Goal: Information Seeking & Learning: Learn about a topic

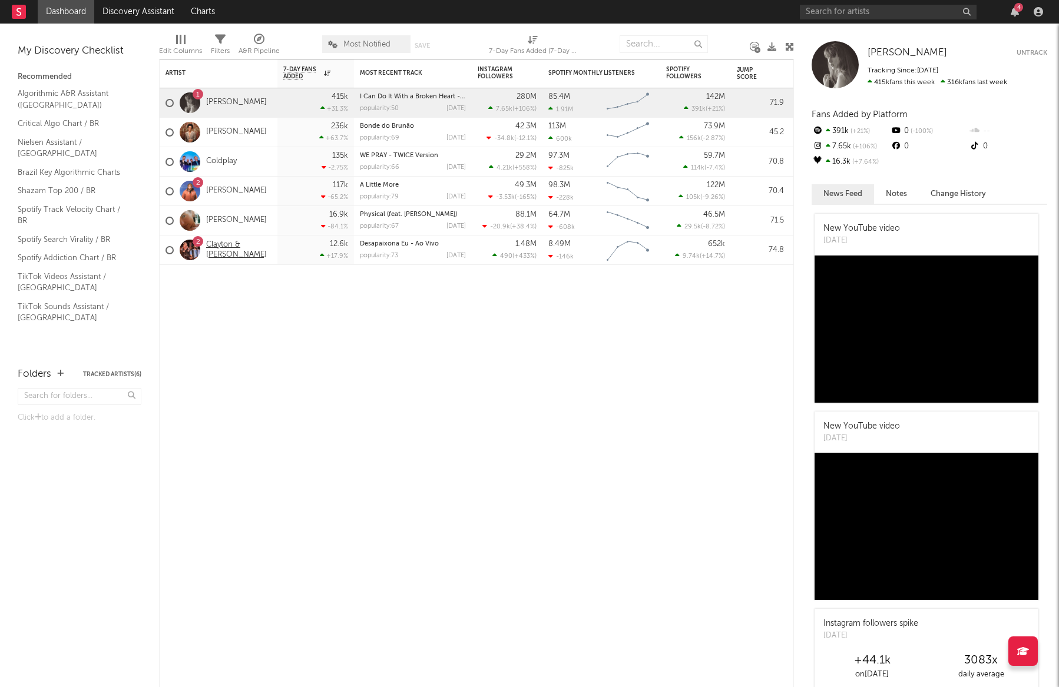
click at [229, 242] on link "Clayton & [PERSON_NAME]" at bounding box center [238, 250] width 65 height 20
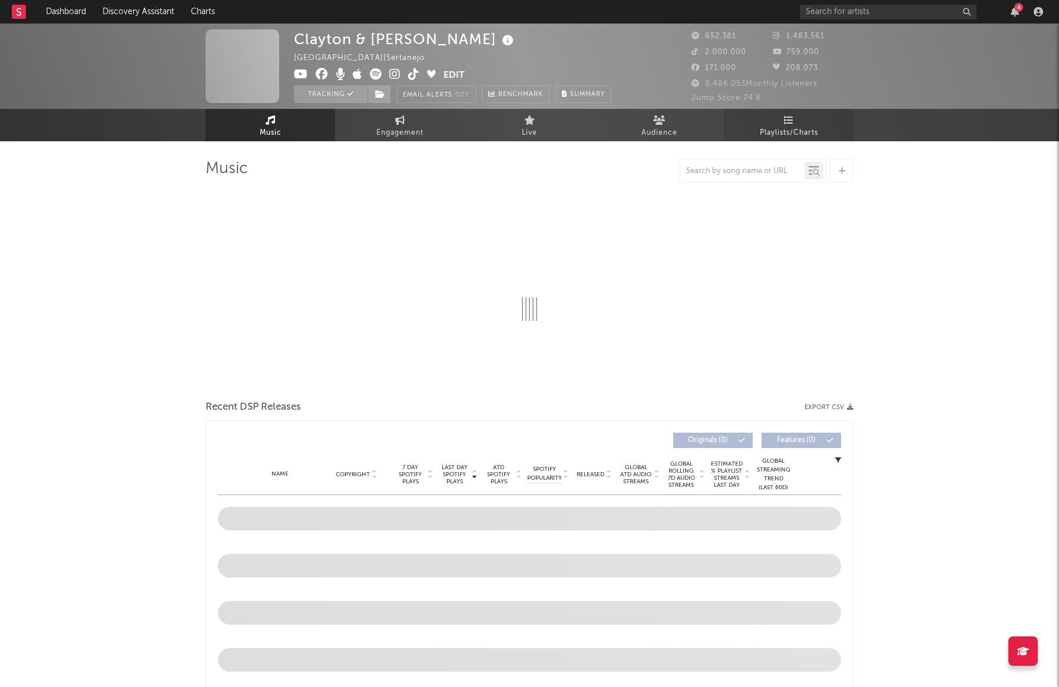
click at [794, 120] on link "Playlists/Charts" at bounding box center [789, 125] width 130 height 32
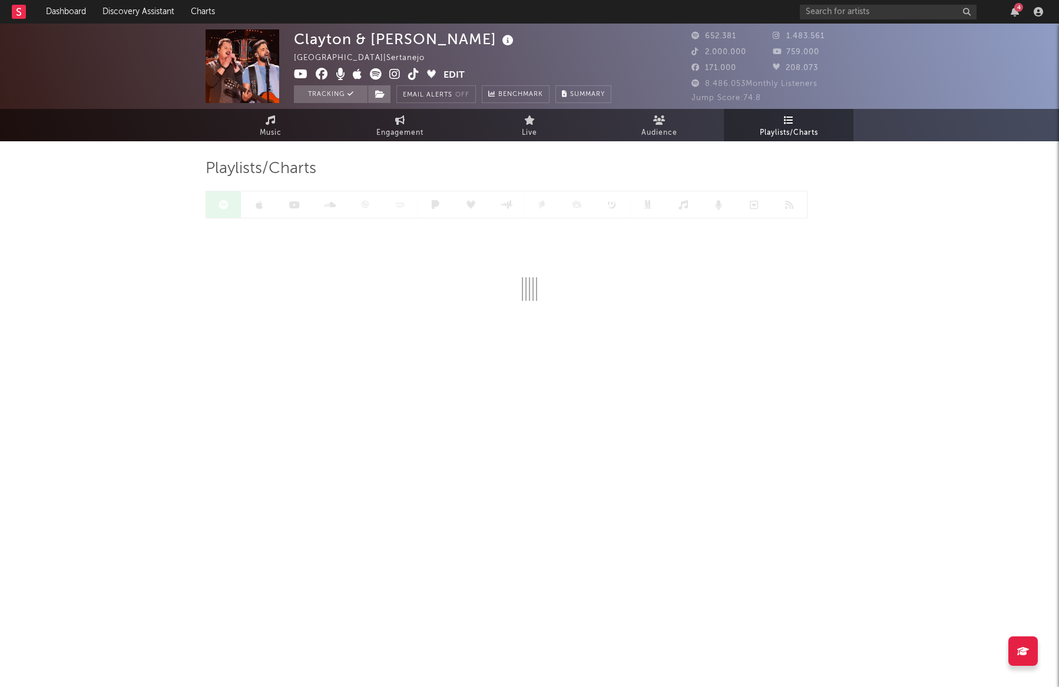
click at [224, 201] on div at bounding box center [507, 205] width 602 height 28
click at [223, 206] on div at bounding box center [365, 205] width 319 height 28
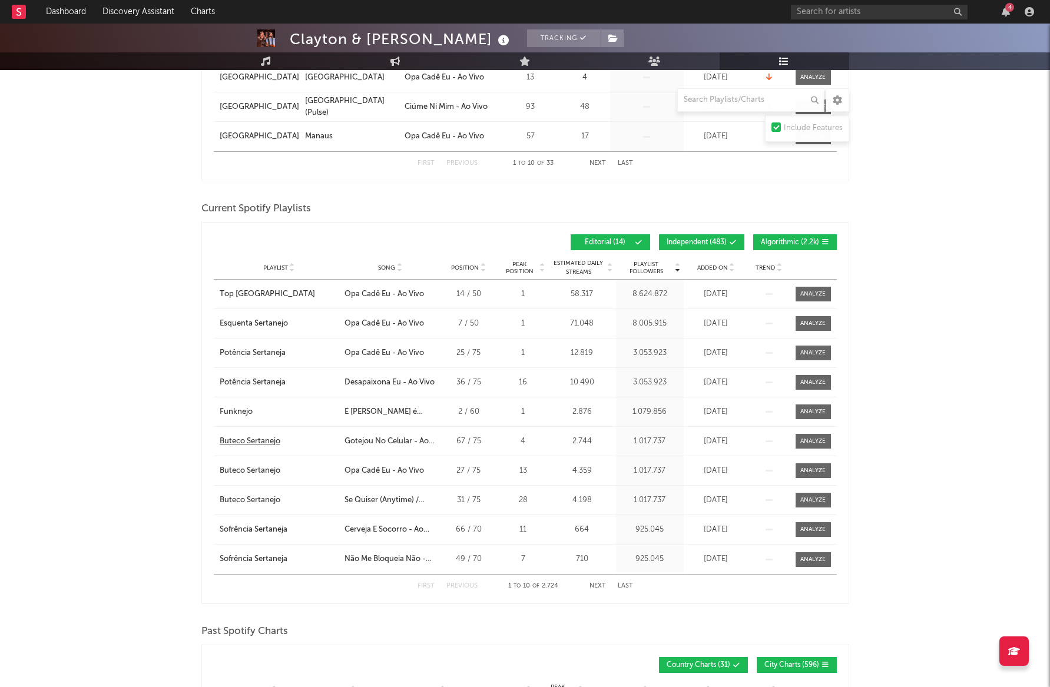
scroll to position [471, 0]
click at [597, 585] on button "Next" at bounding box center [598, 585] width 16 height 6
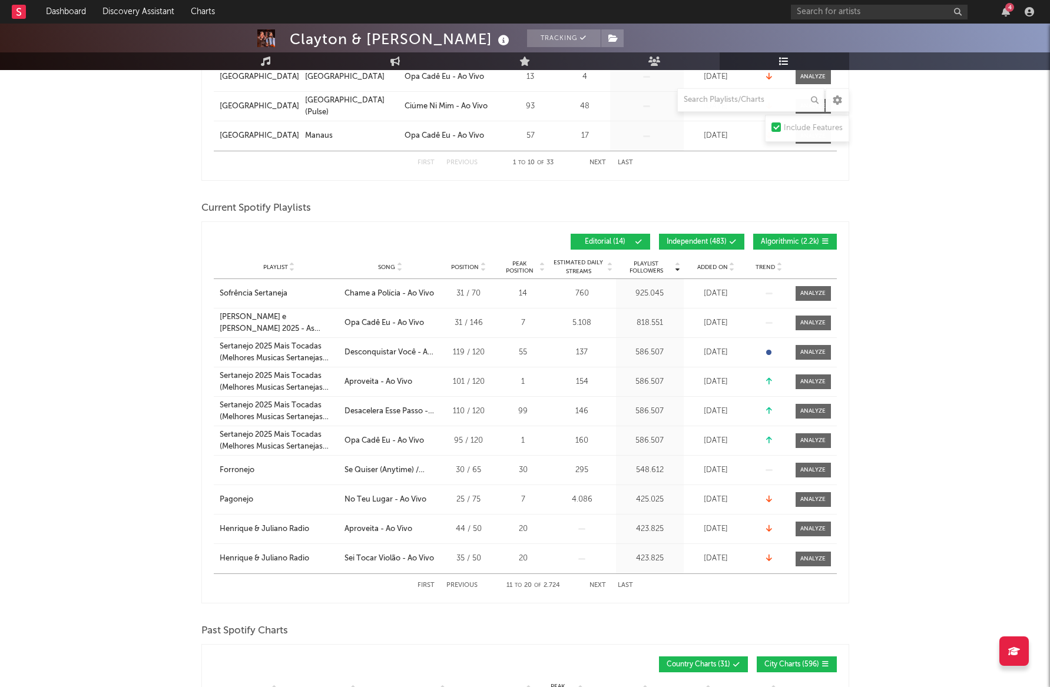
click at [537, 266] on span "Peak Position" at bounding box center [519, 267] width 37 height 14
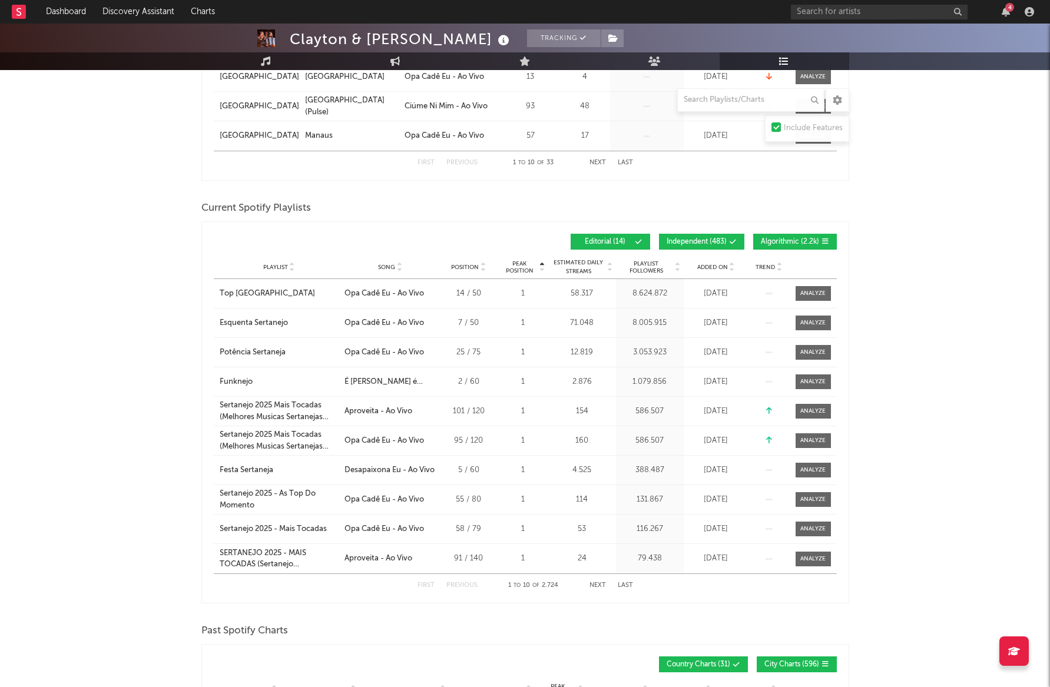
click at [398, 267] on icon at bounding box center [399, 269] width 6 height 5
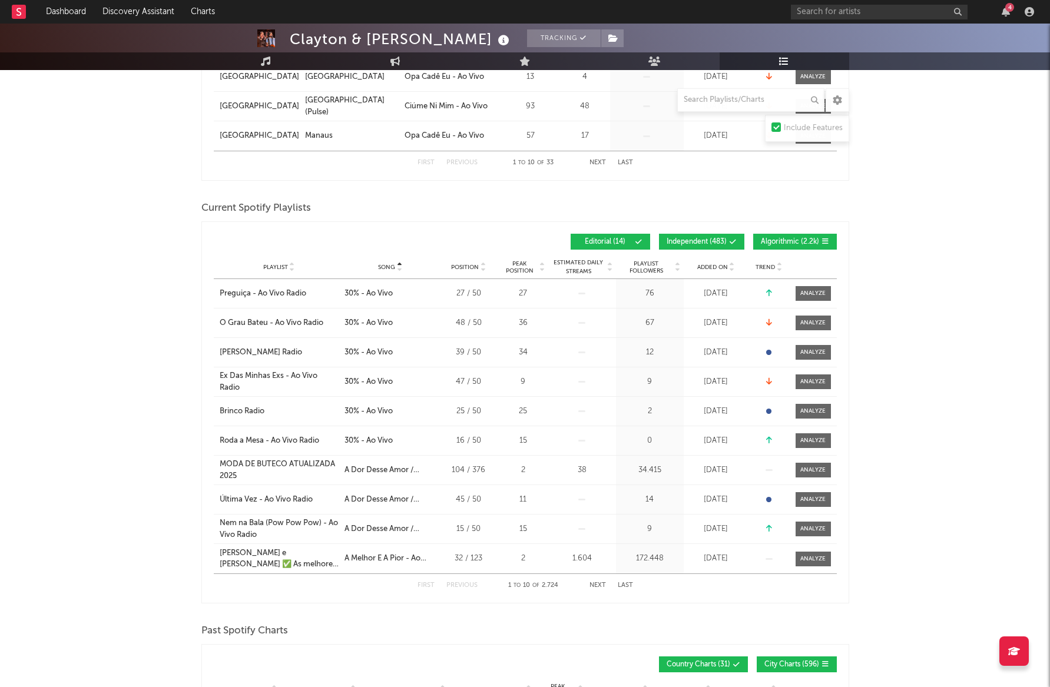
click at [398, 267] on icon at bounding box center [399, 269] width 6 height 5
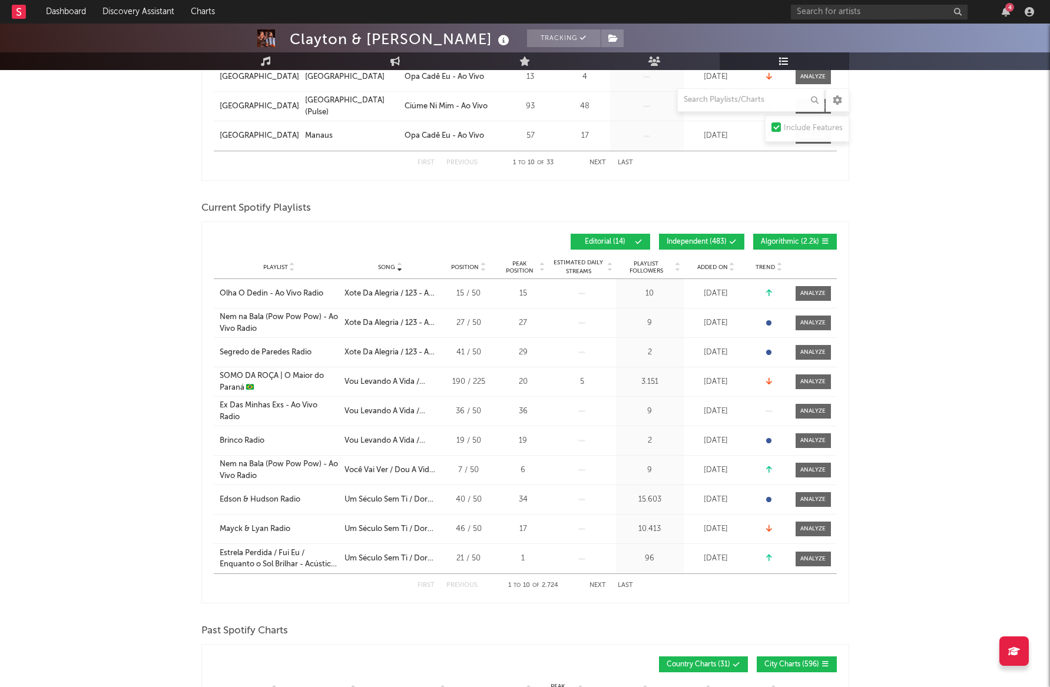
click at [398, 264] on icon at bounding box center [399, 265] width 6 height 5
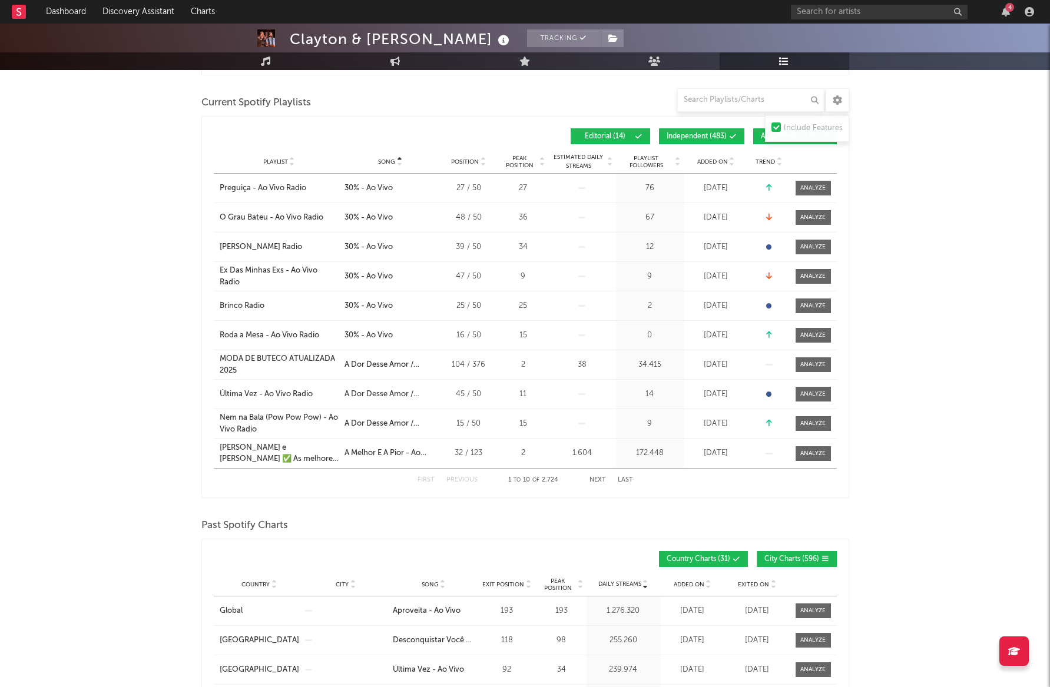
scroll to position [589, 0]
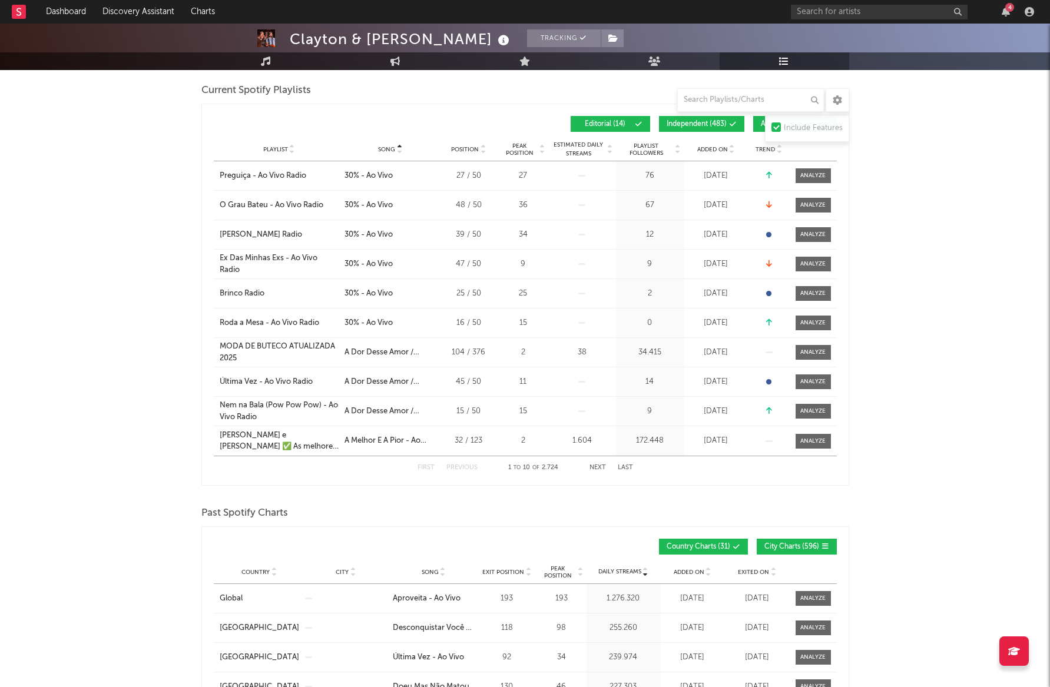
click at [602, 465] on button "Next" at bounding box center [598, 468] width 16 height 6
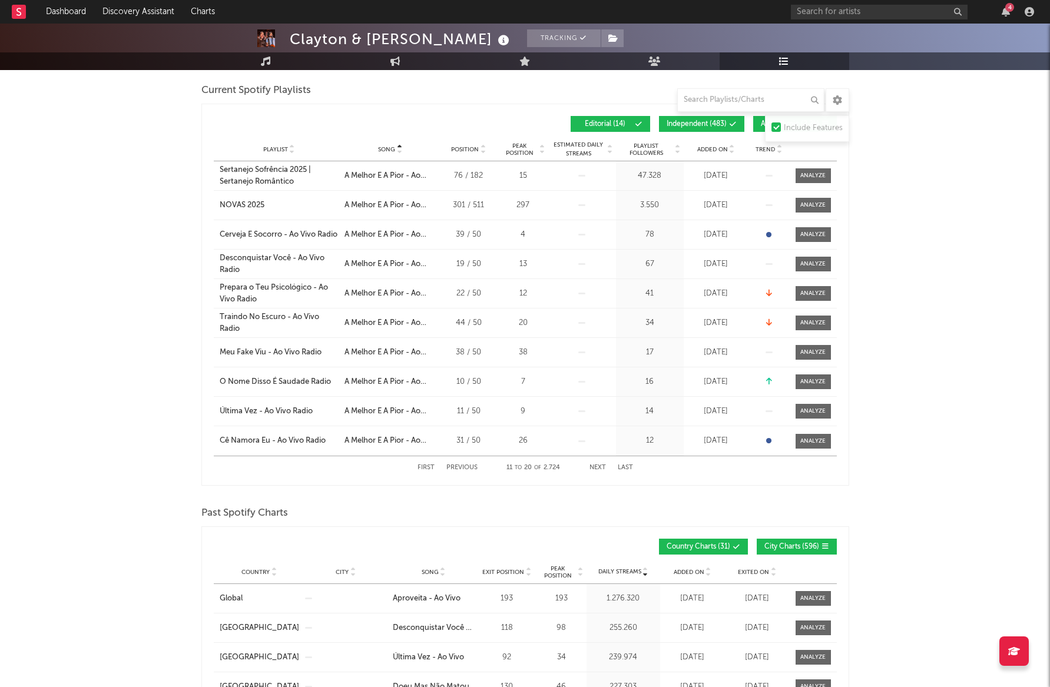
click at [602, 461] on div "First Previous 11 to 20 of 2.724 Next Last" at bounding box center [526, 467] width 216 height 23
click at [600, 466] on button "Next" at bounding box center [598, 468] width 16 height 6
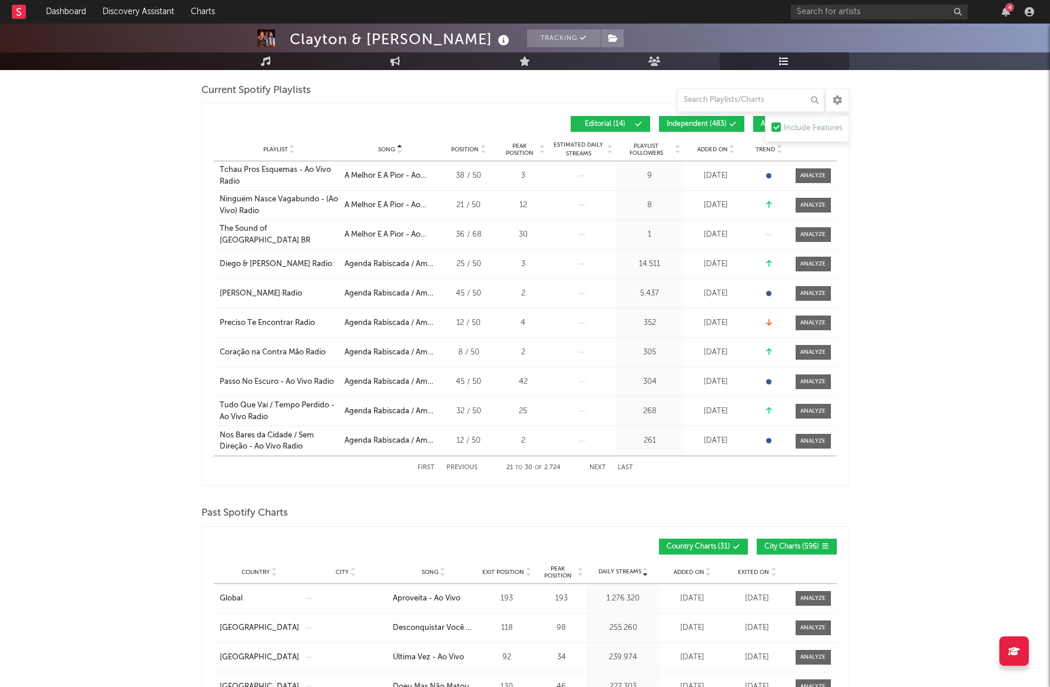
click at [600, 466] on button "Next" at bounding box center [598, 468] width 16 height 6
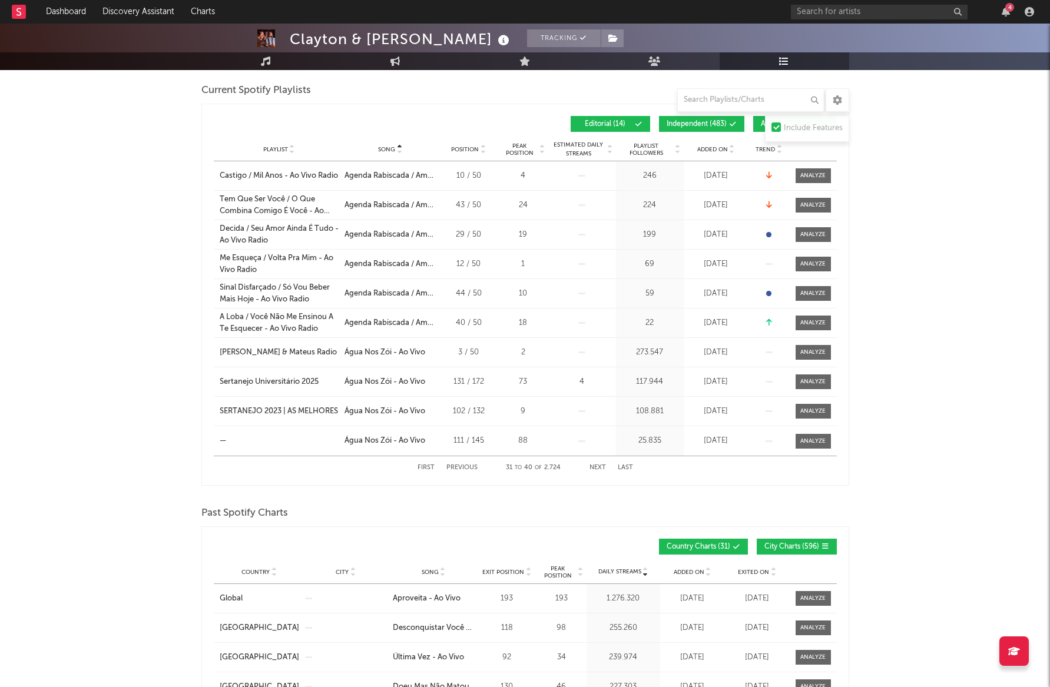
click at [600, 466] on button "Next" at bounding box center [598, 468] width 16 height 6
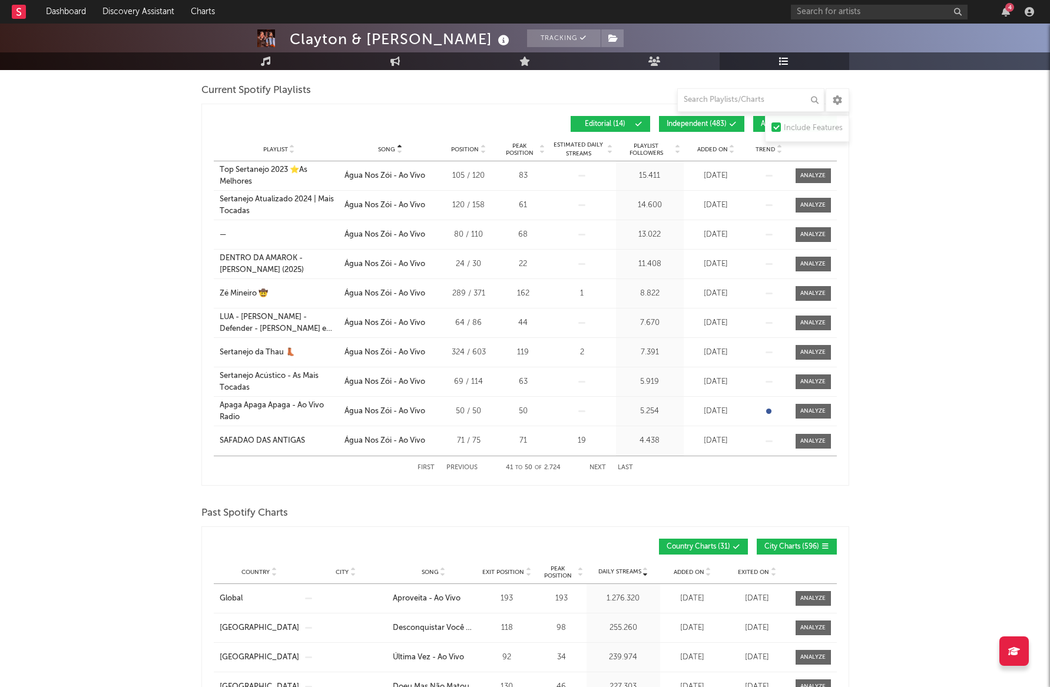
click at [600, 466] on button "Next" at bounding box center [598, 468] width 16 height 6
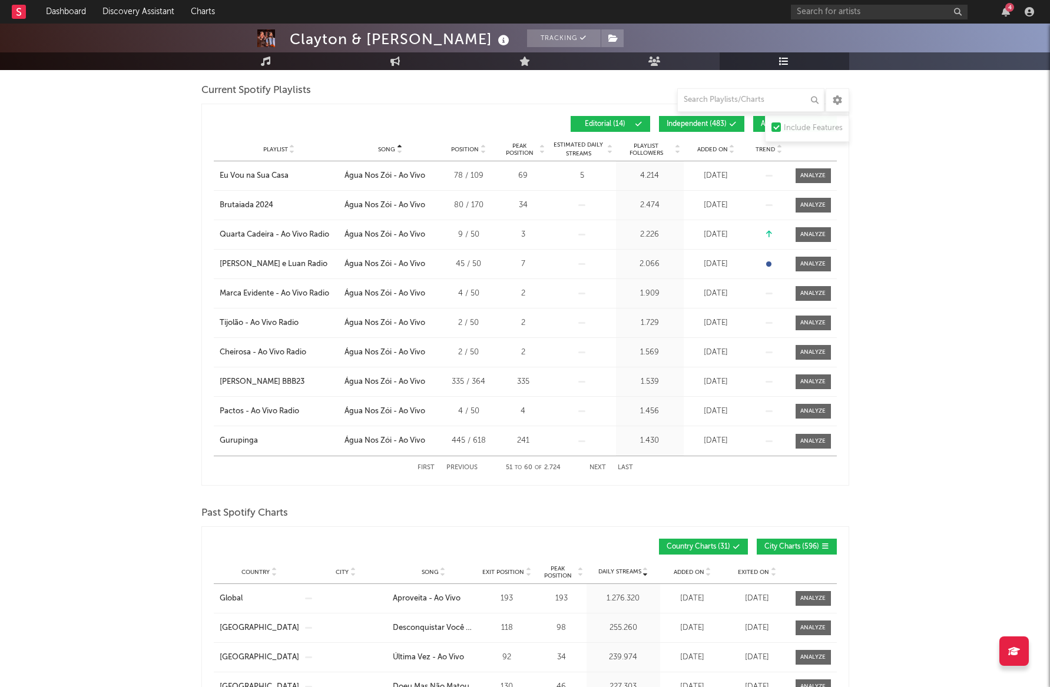
click at [600, 466] on button "Next" at bounding box center [598, 468] width 16 height 6
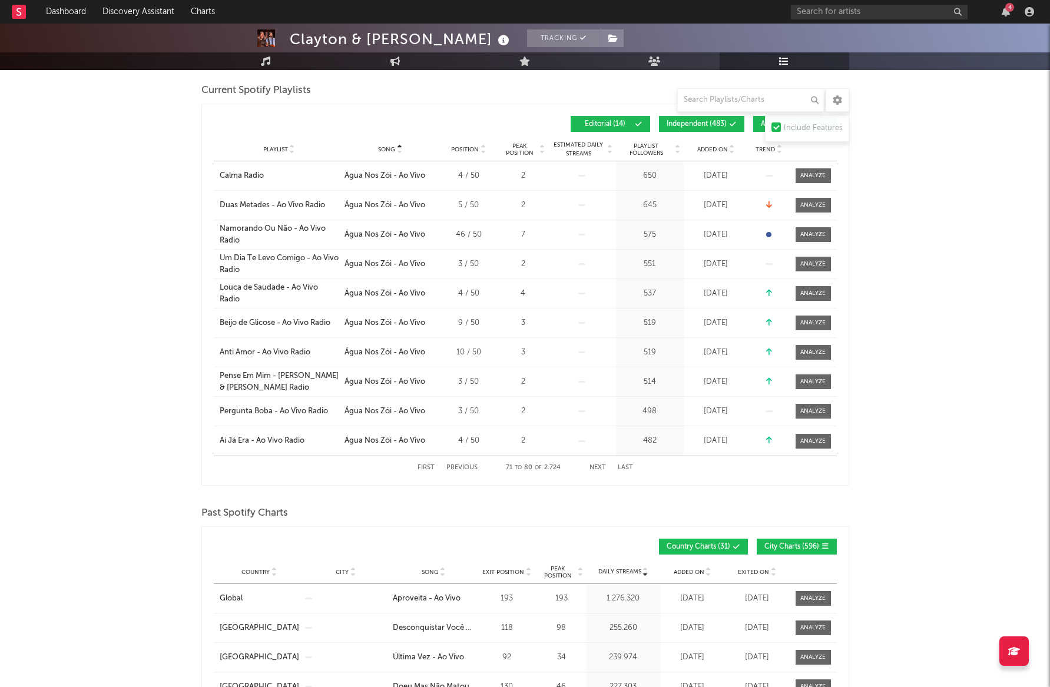
click at [600, 466] on button "Next" at bounding box center [598, 468] width 16 height 6
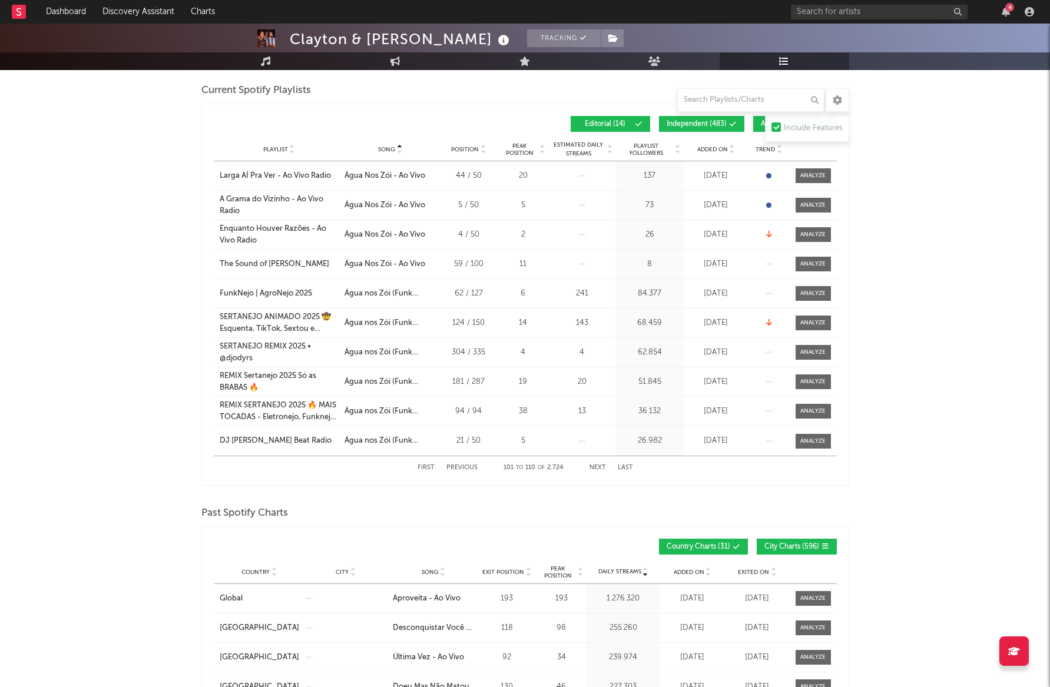
click at [600, 466] on button "Next" at bounding box center [598, 468] width 16 height 6
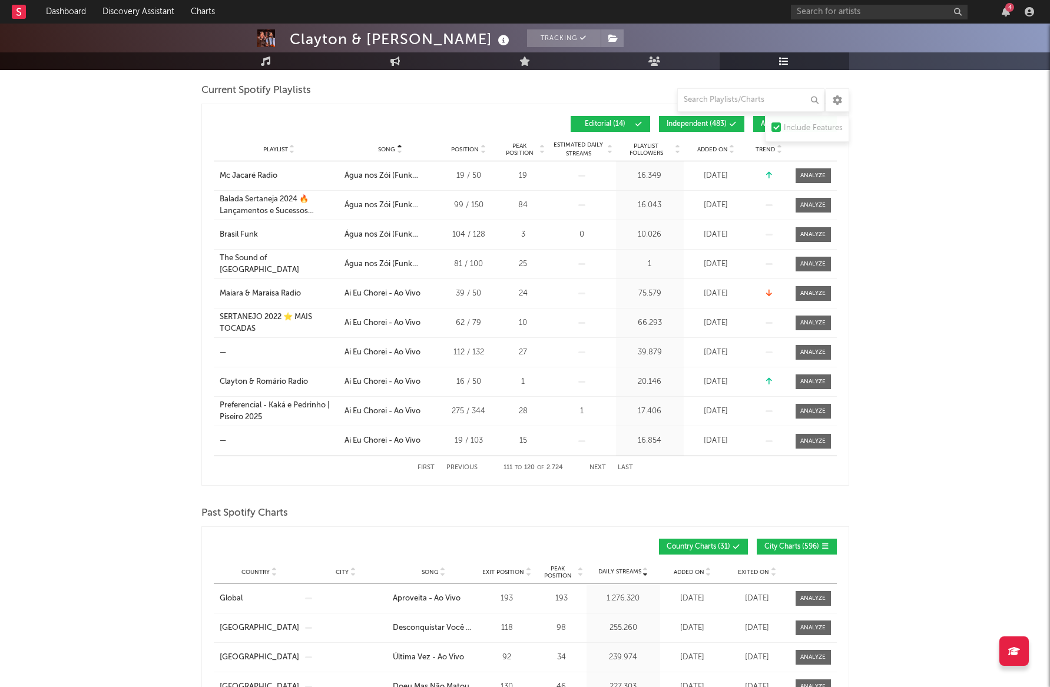
click at [600, 466] on button "Next" at bounding box center [598, 468] width 16 height 6
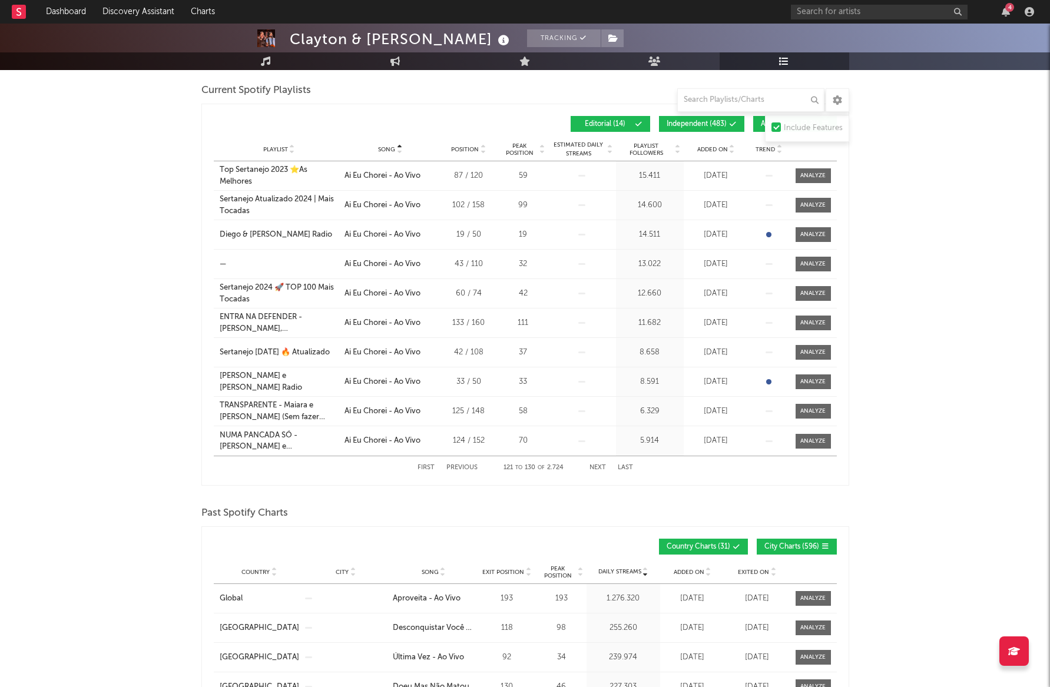
click at [600, 466] on button "Next" at bounding box center [598, 468] width 16 height 6
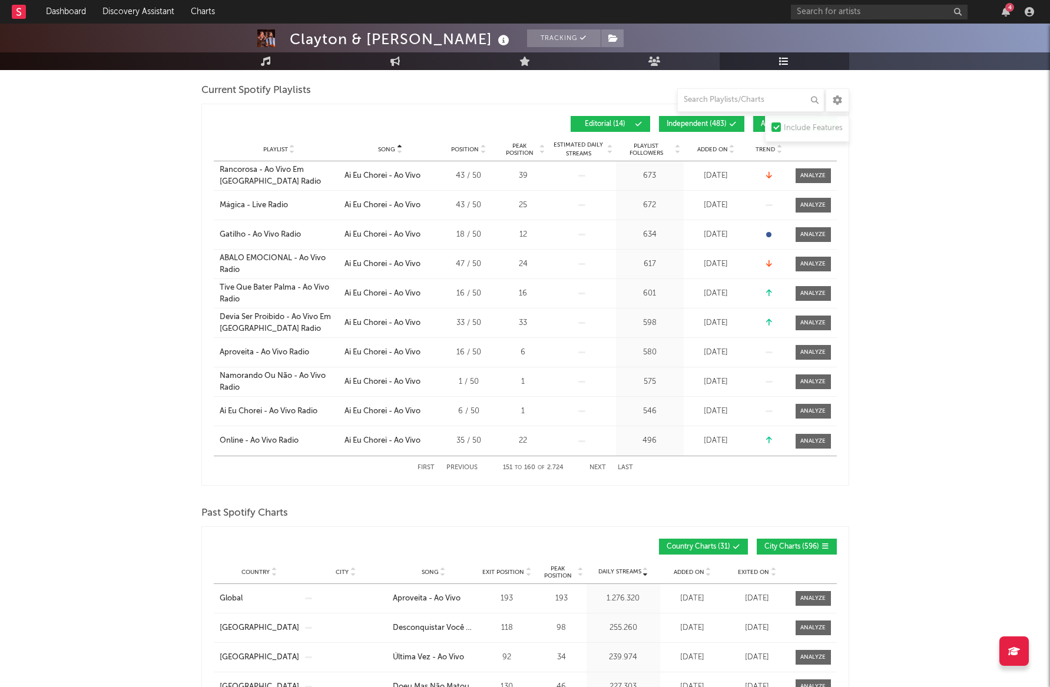
click at [600, 466] on button "Next" at bounding box center [598, 468] width 16 height 6
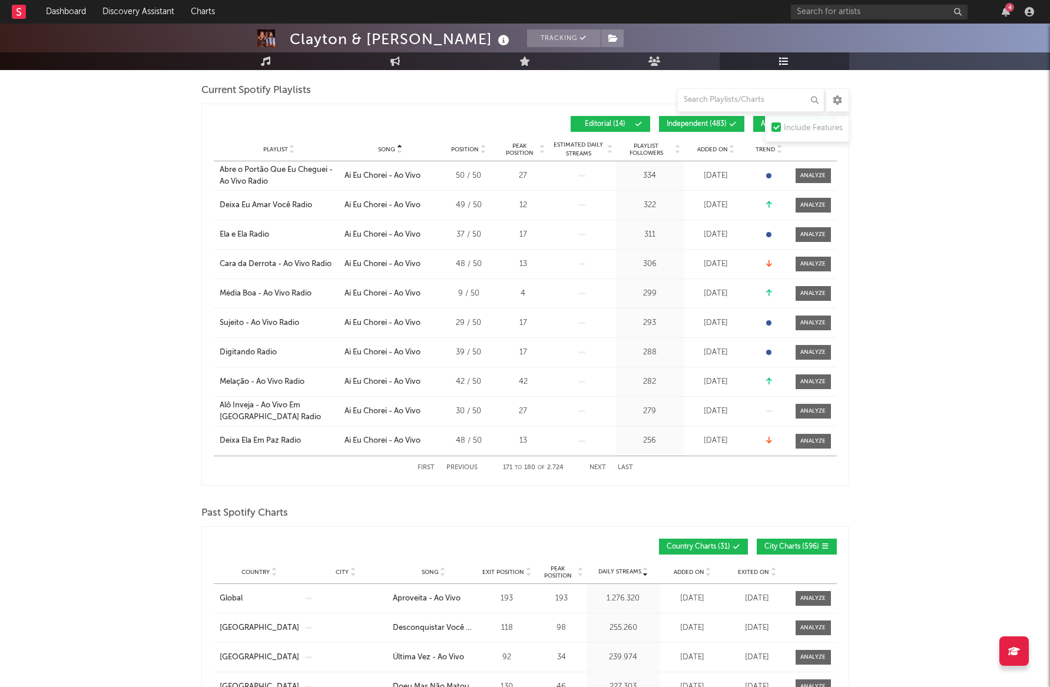
click at [600, 466] on button "Next" at bounding box center [598, 468] width 16 height 6
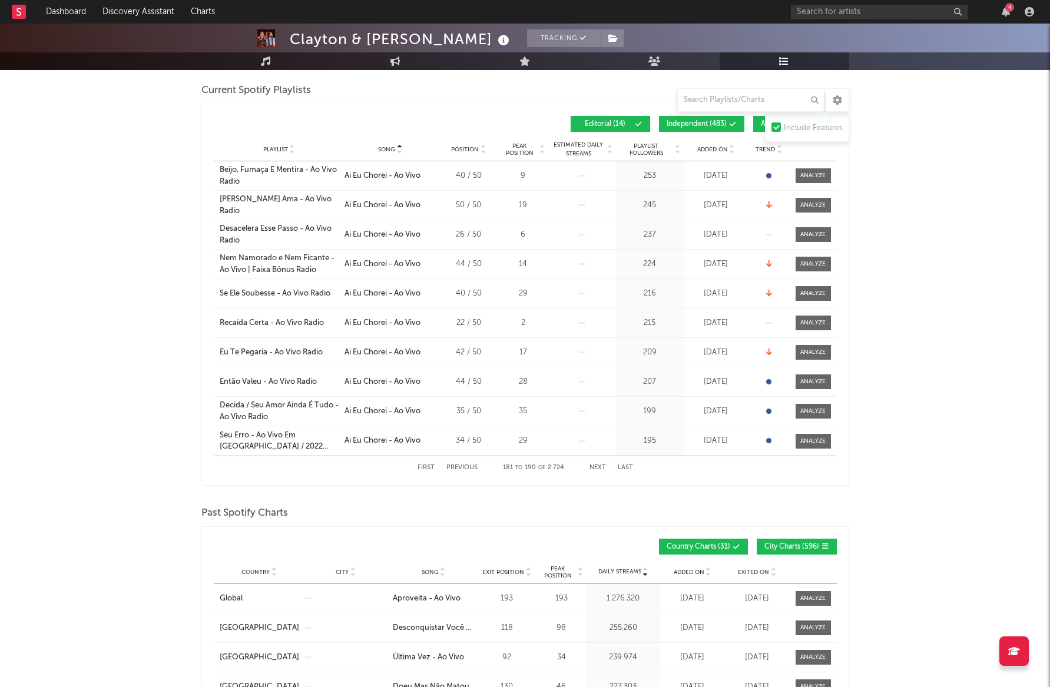
click at [600, 466] on button "Next" at bounding box center [598, 468] width 16 height 6
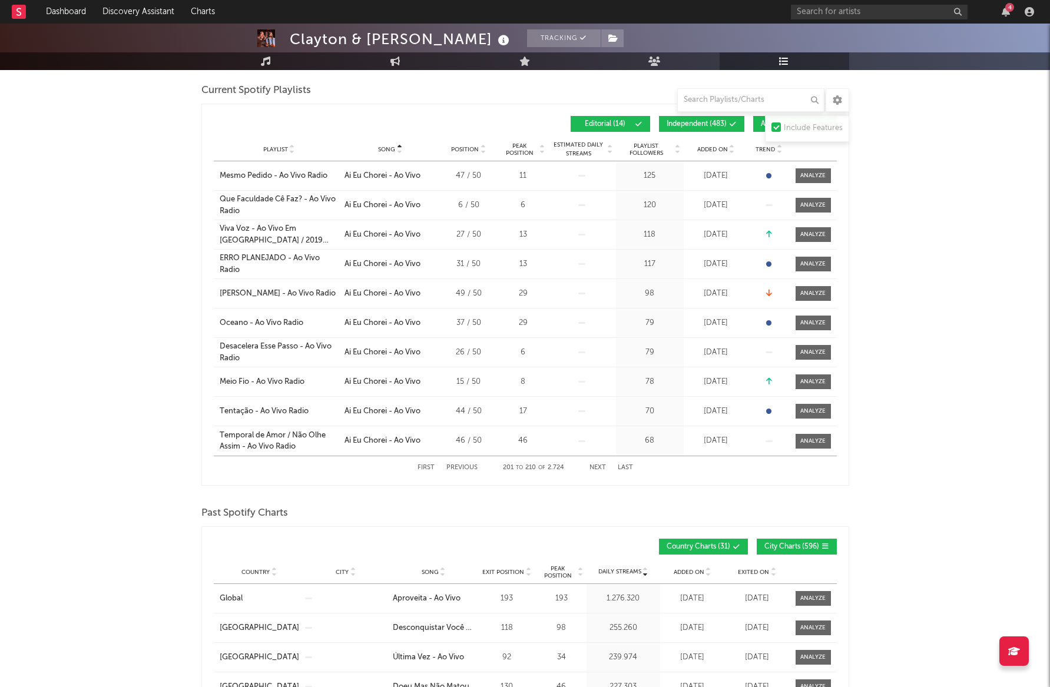
click at [600, 466] on button "Next" at bounding box center [598, 468] width 16 height 6
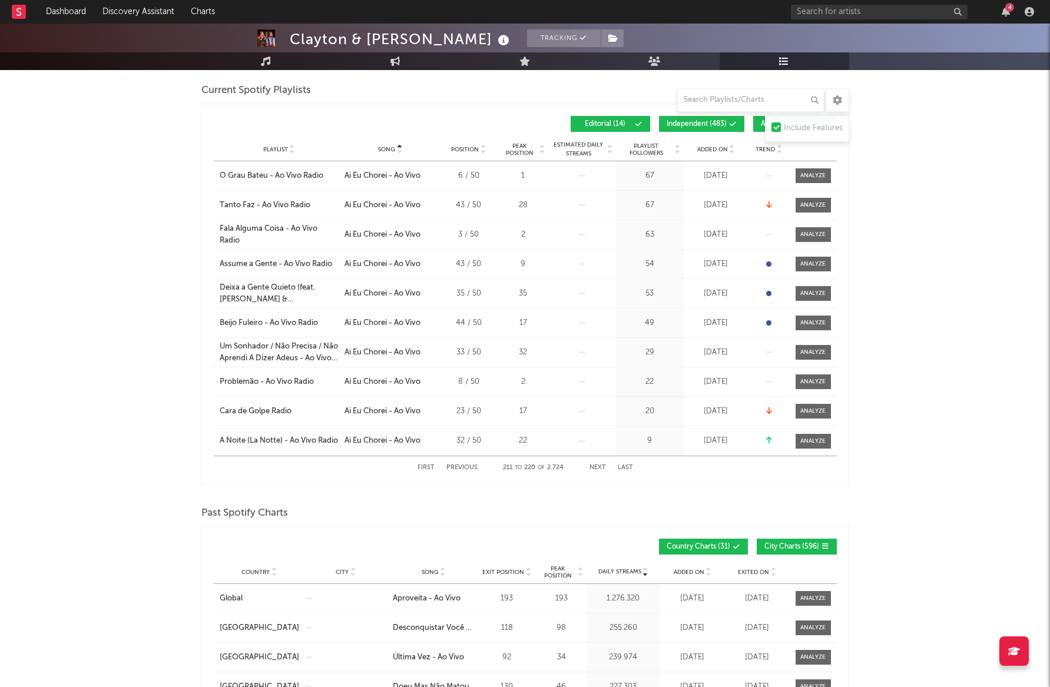
click at [600, 466] on button "Next" at bounding box center [598, 468] width 16 height 6
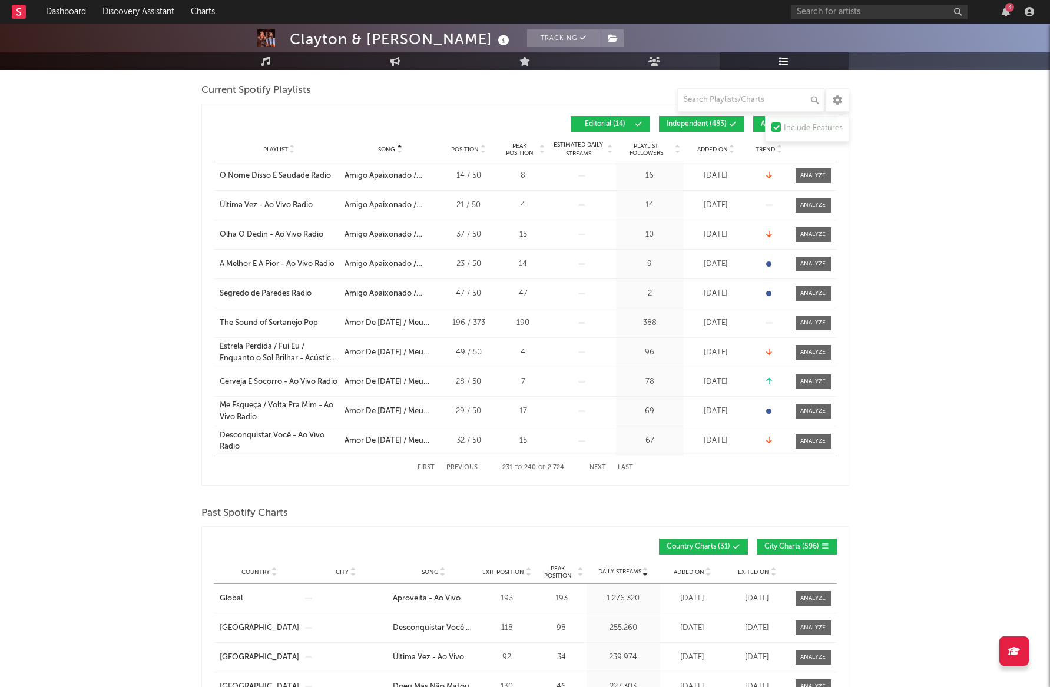
click at [600, 466] on button "Next" at bounding box center [598, 468] width 16 height 6
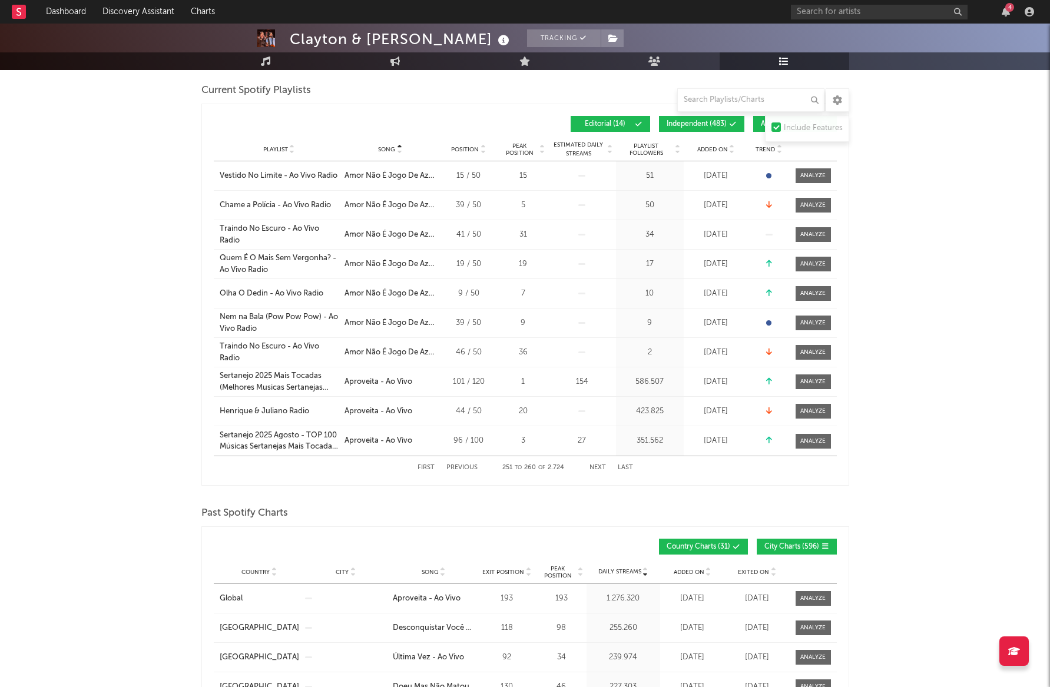
click at [600, 466] on button "Next" at bounding box center [598, 468] width 16 height 6
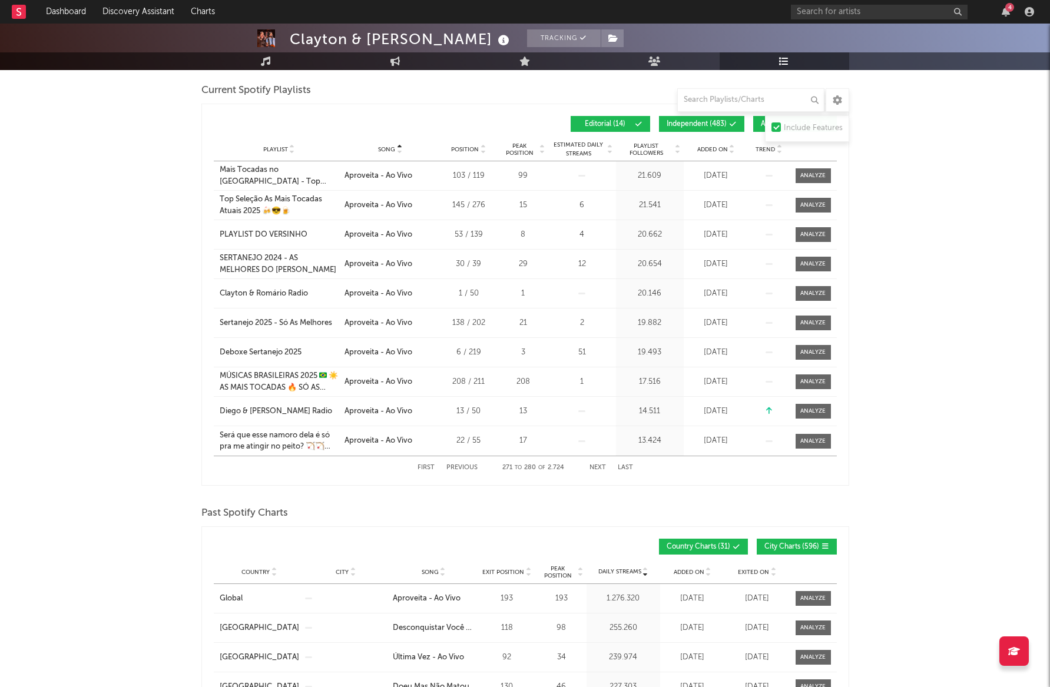
click at [600, 466] on button "Next" at bounding box center [598, 468] width 16 height 6
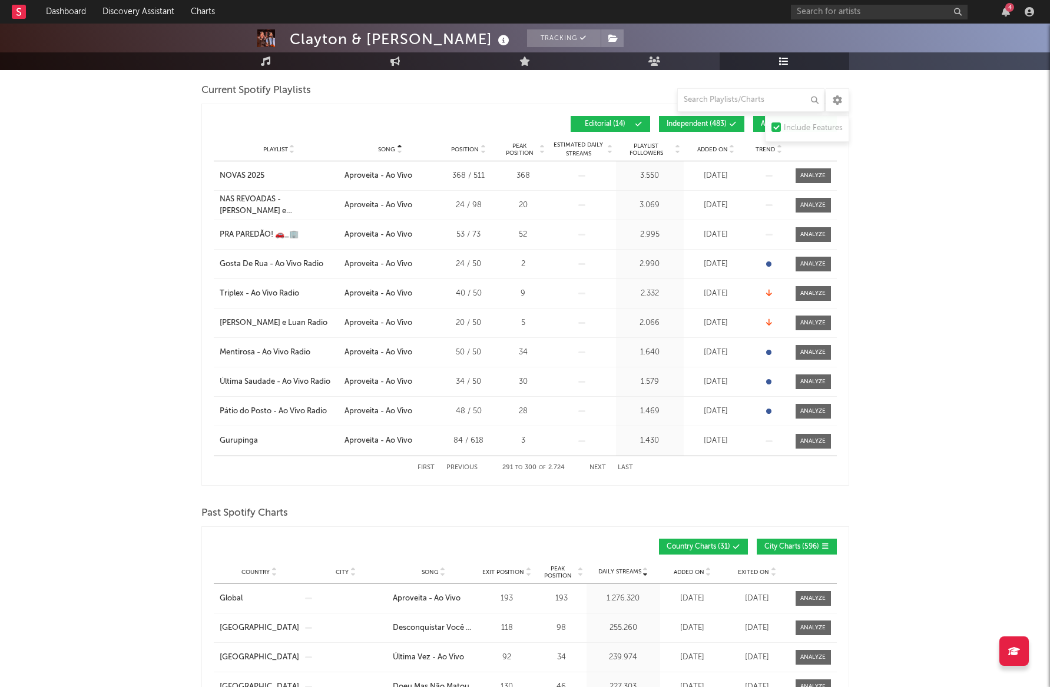
click at [600, 466] on button "Next" at bounding box center [598, 468] width 16 height 6
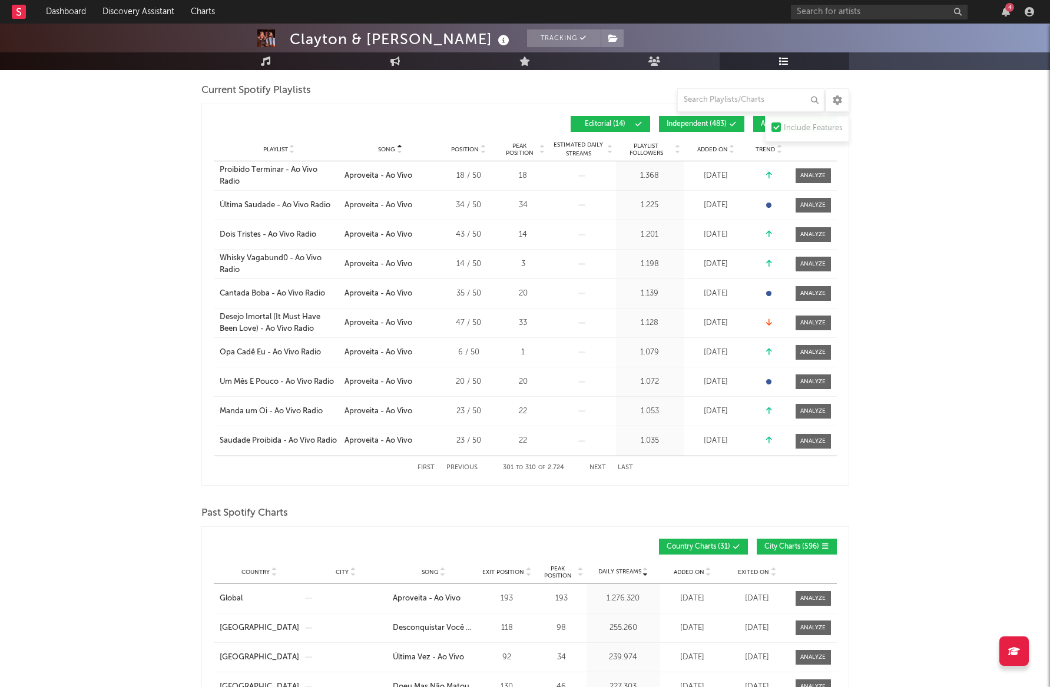
click at [600, 466] on button "Next" at bounding box center [598, 468] width 16 height 6
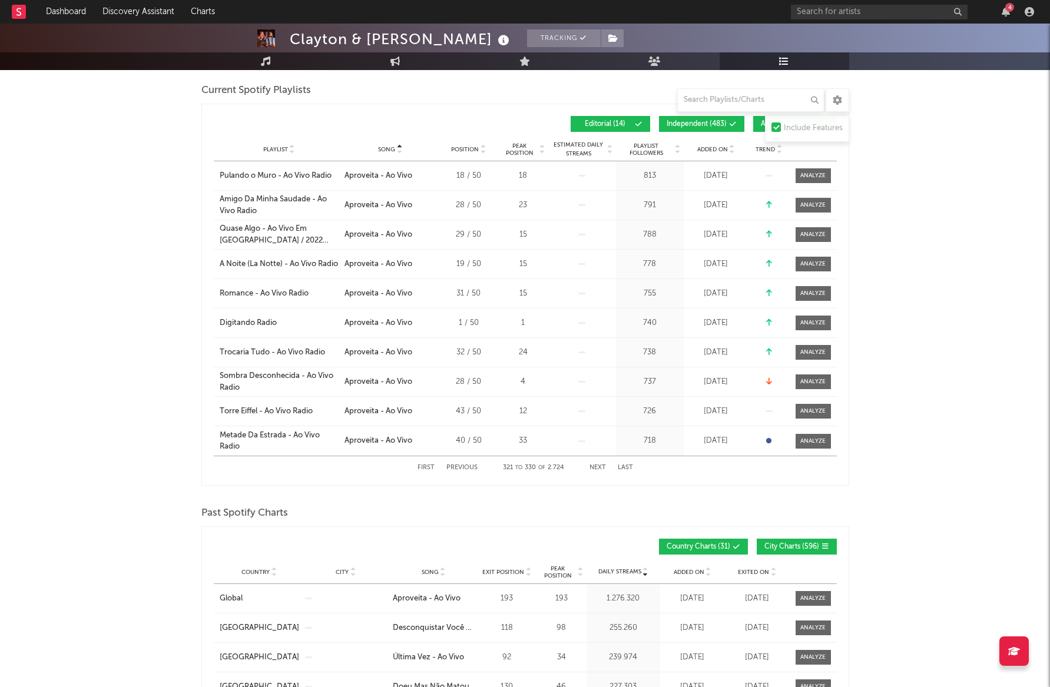
click at [600, 466] on button "Next" at bounding box center [598, 468] width 16 height 6
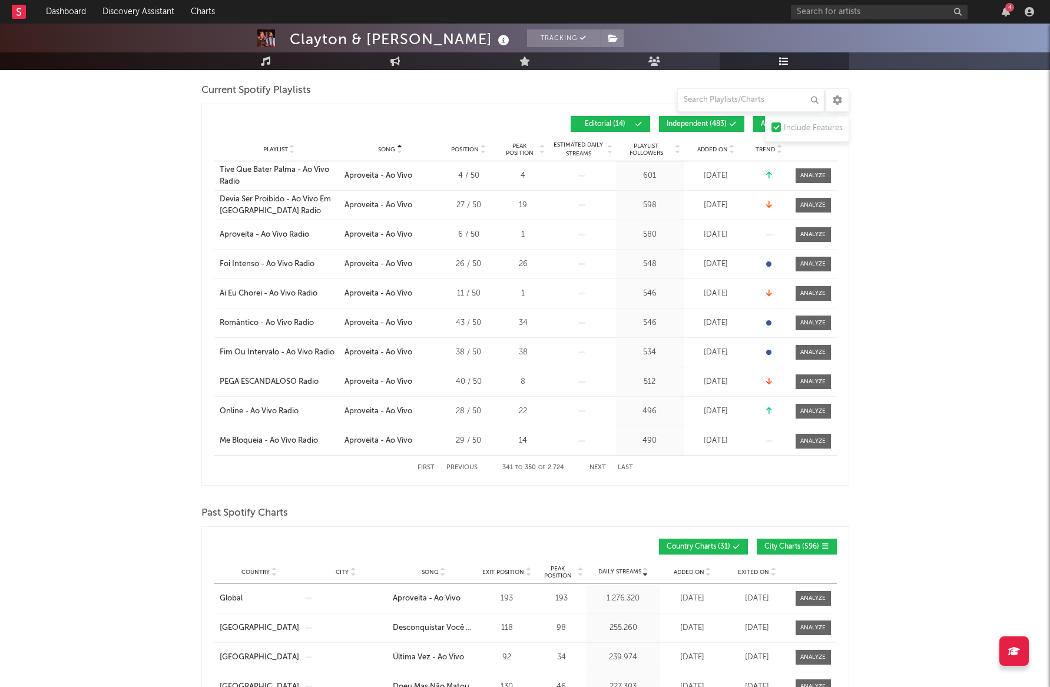
click at [600, 466] on button "Next" at bounding box center [598, 468] width 16 height 6
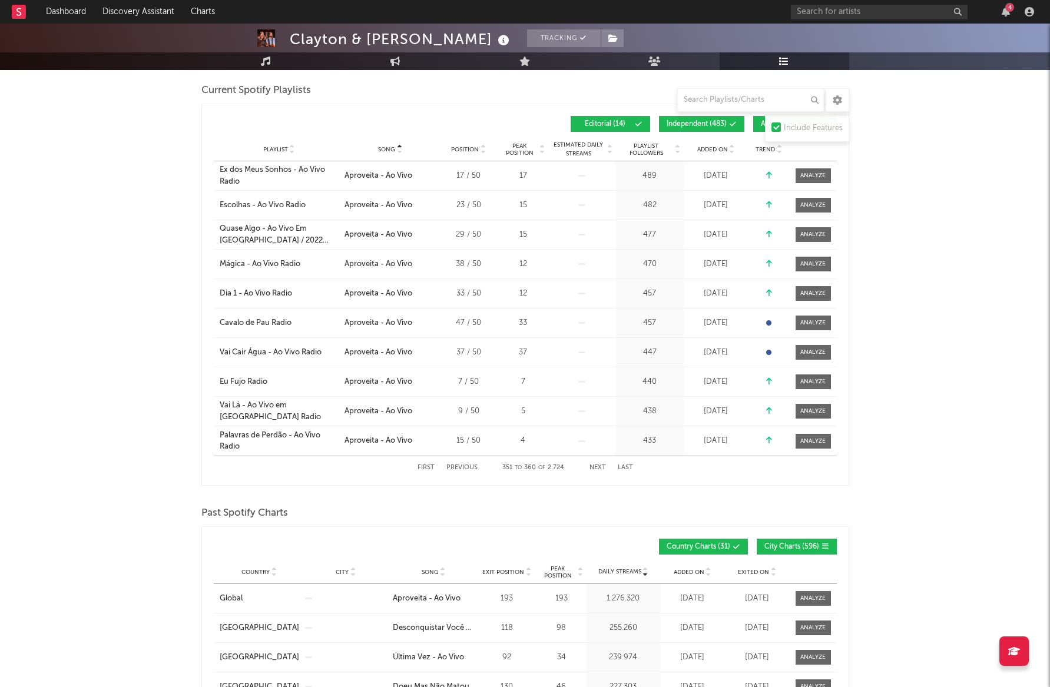
click at [600, 466] on button "Next" at bounding box center [598, 468] width 16 height 6
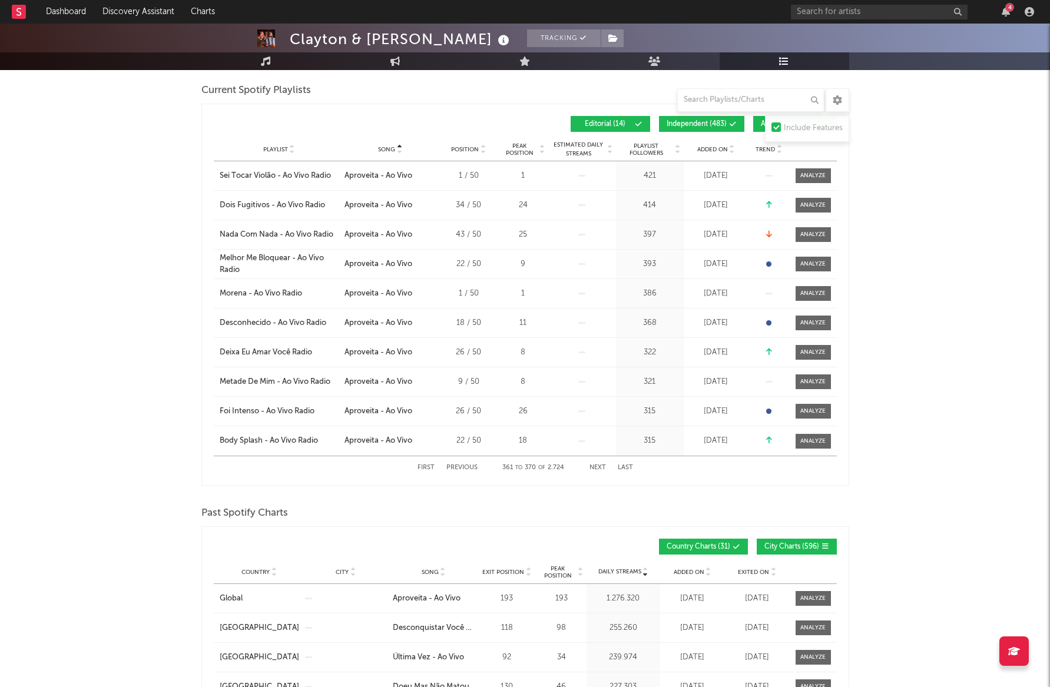
click at [600, 466] on button "Next" at bounding box center [598, 468] width 16 height 6
click at [599, 466] on button "Next" at bounding box center [598, 468] width 16 height 6
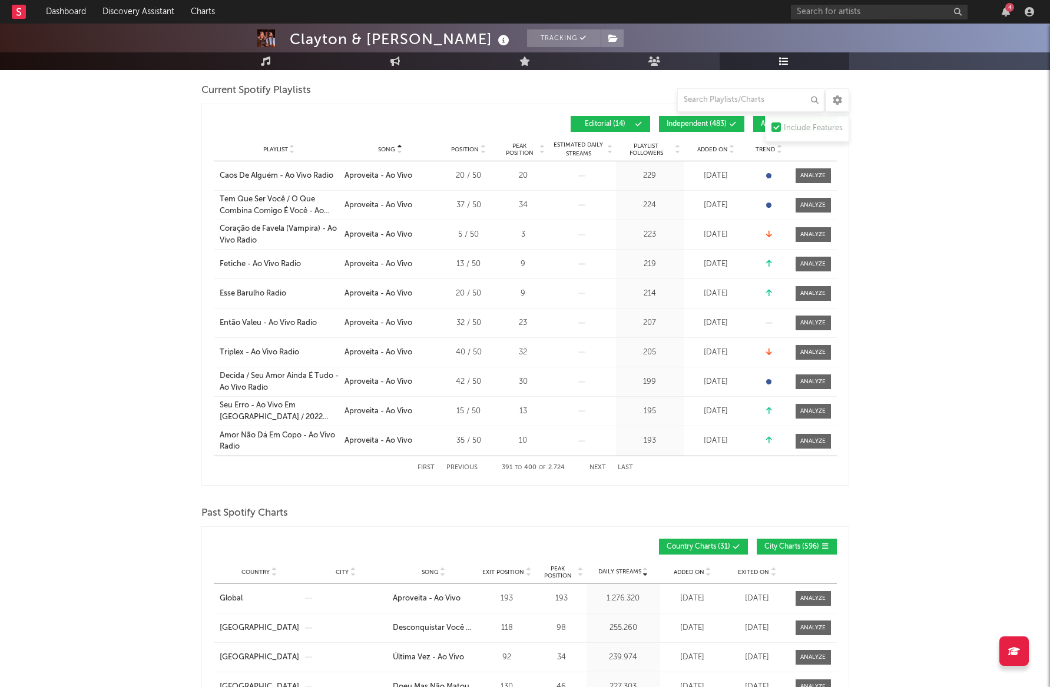
click at [599, 466] on button "Next" at bounding box center [598, 468] width 16 height 6
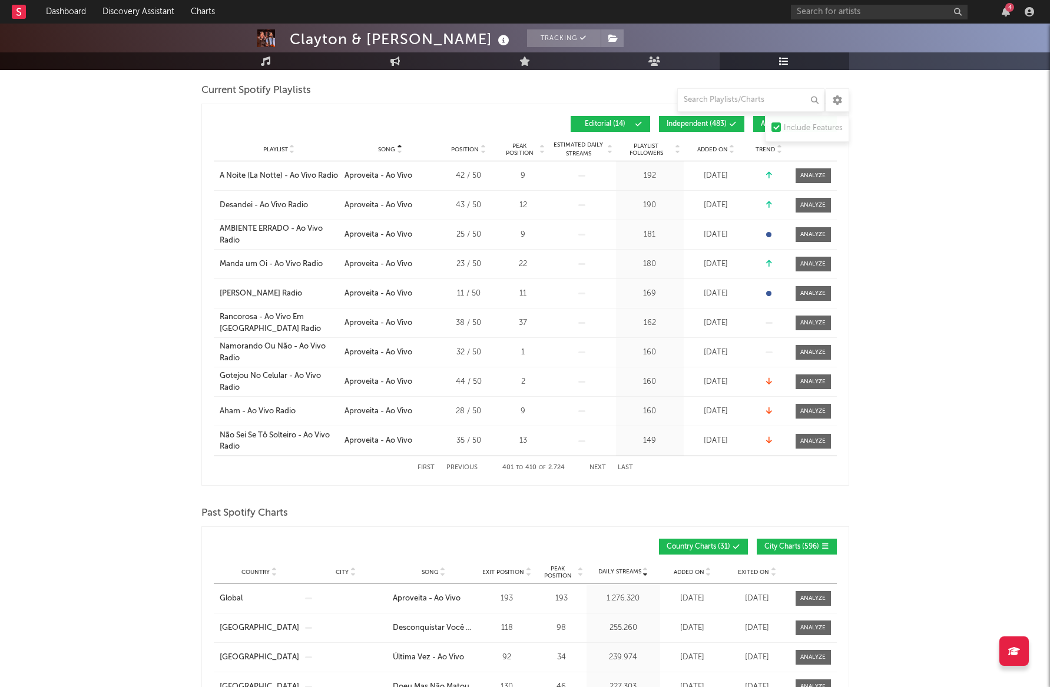
click at [599, 466] on button "Next" at bounding box center [598, 468] width 16 height 6
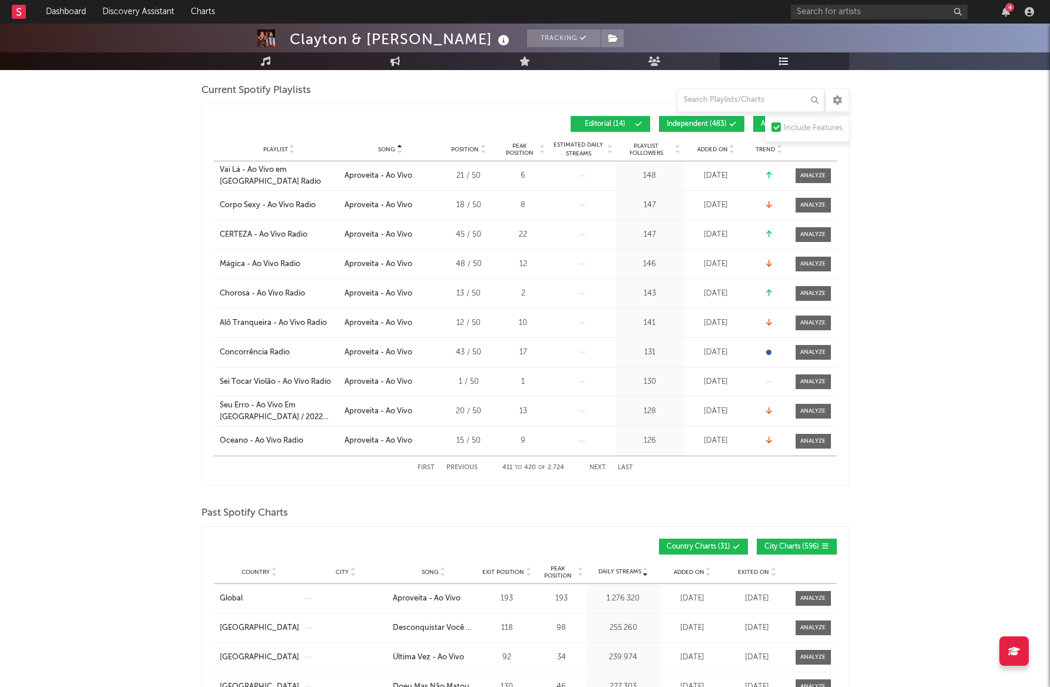
click at [599, 466] on button "Next" at bounding box center [598, 468] width 16 height 6
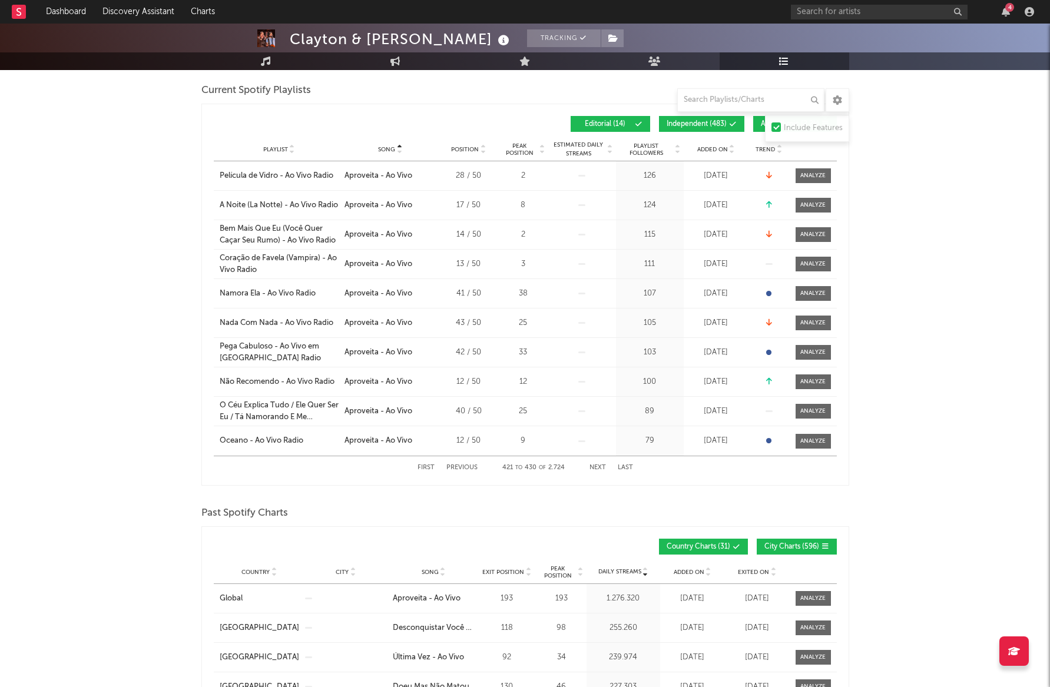
click at [599, 466] on button "Next" at bounding box center [598, 468] width 16 height 6
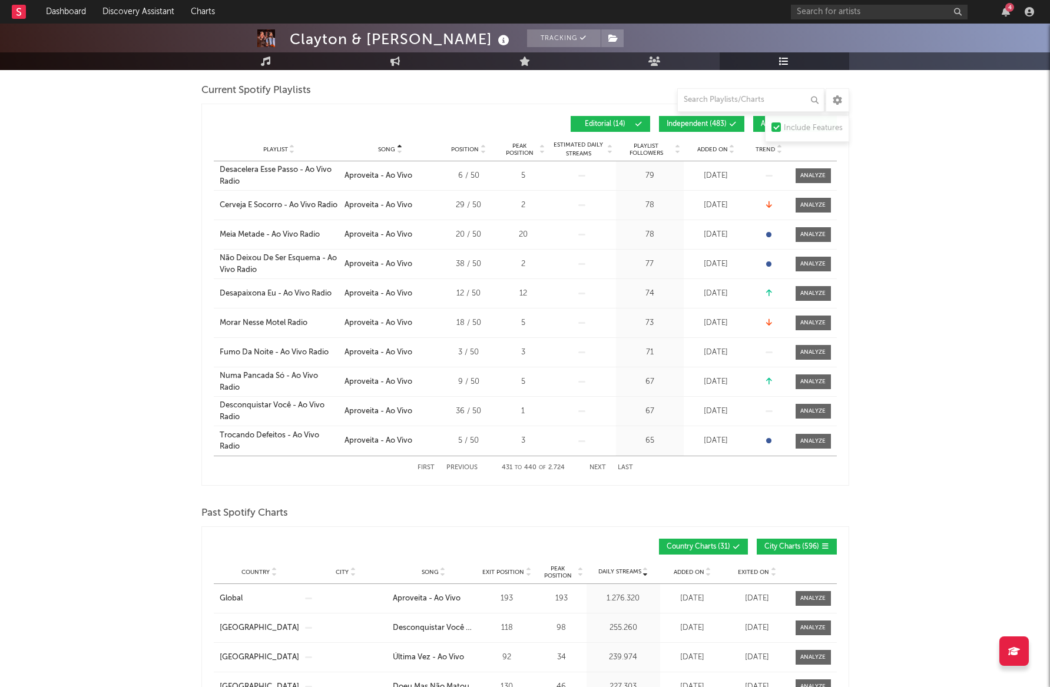
click at [599, 466] on button "Next" at bounding box center [598, 468] width 16 height 6
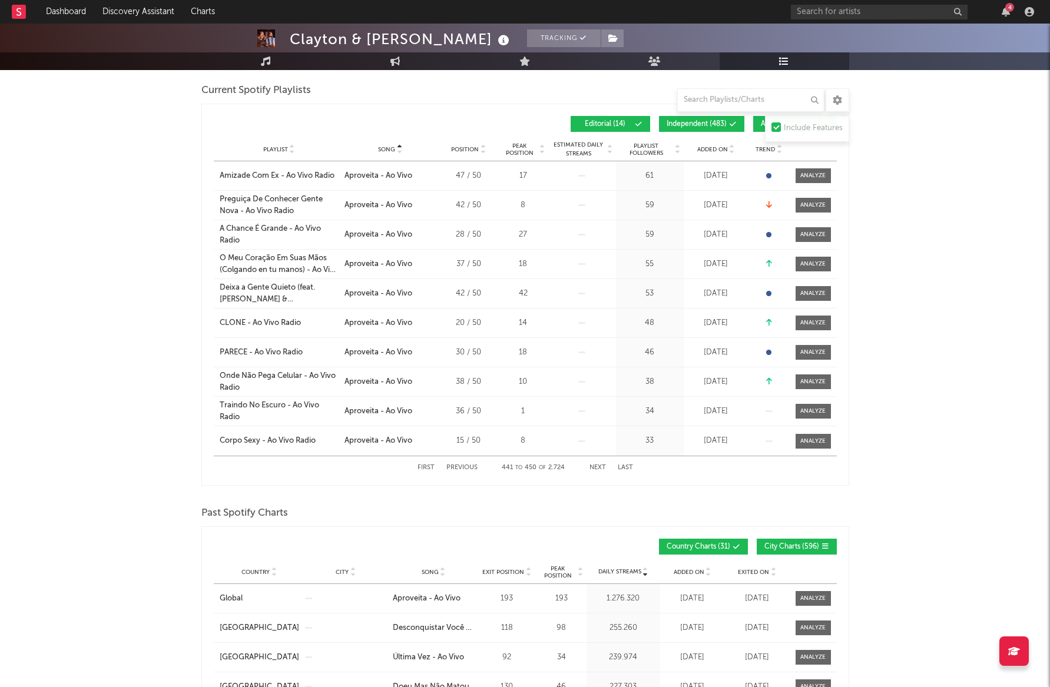
click at [599, 466] on button "Next" at bounding box center [598, 468] width 16 height 6
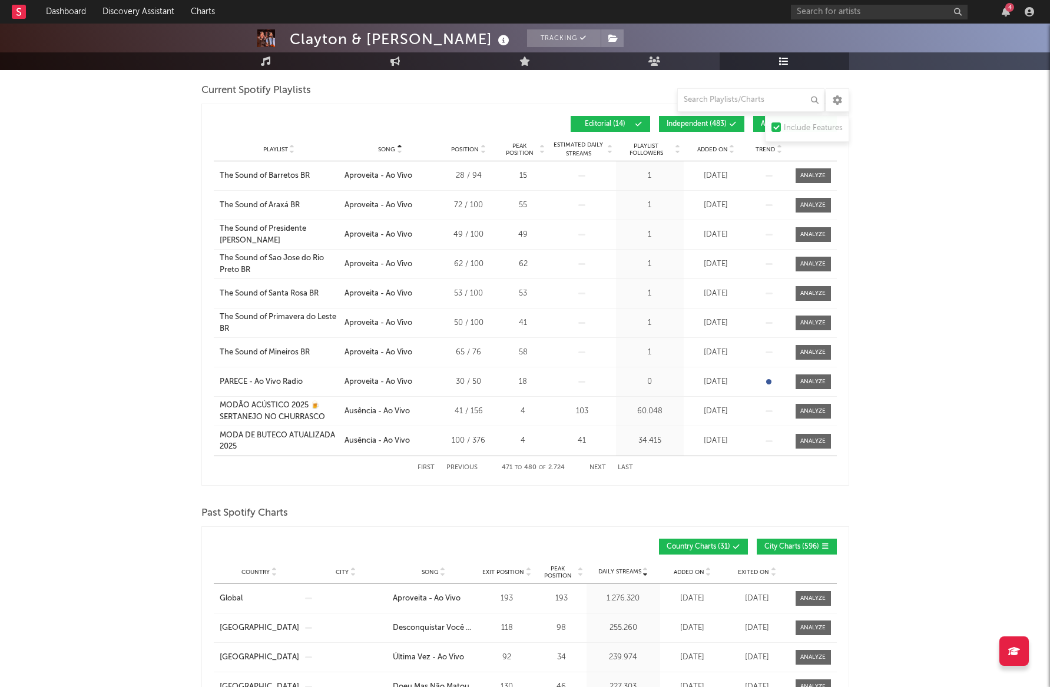
click at [599, 466] on button "Next" at bounding box center [598, 468] width 16 height 6
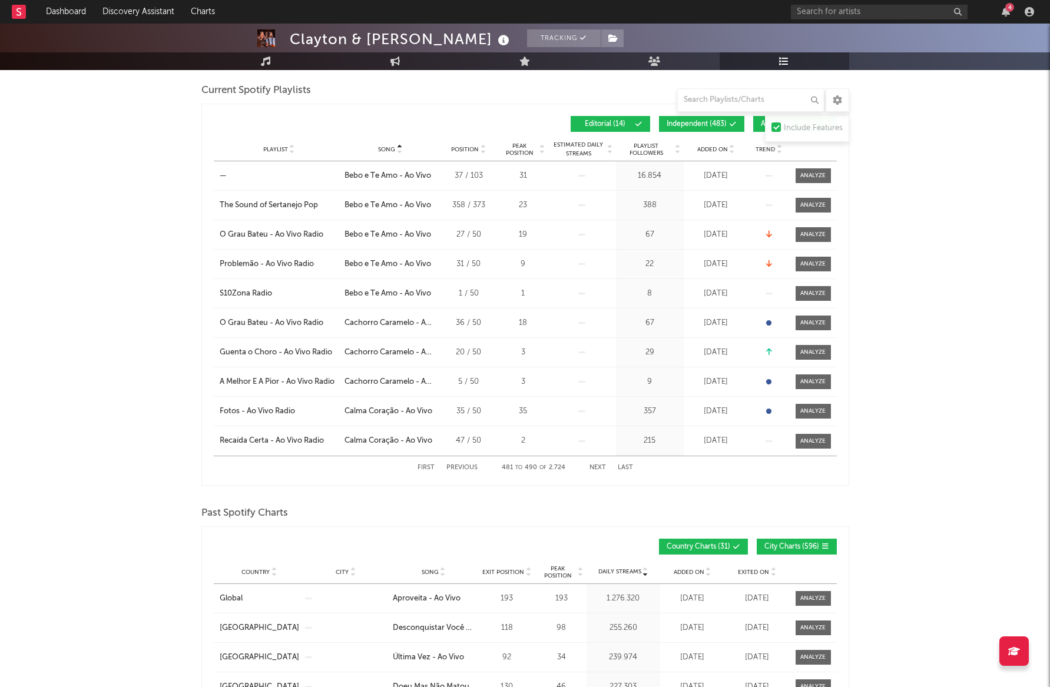
click at [599, 466] on button "Next" at bounding box center [598, 468] width 16 height 6
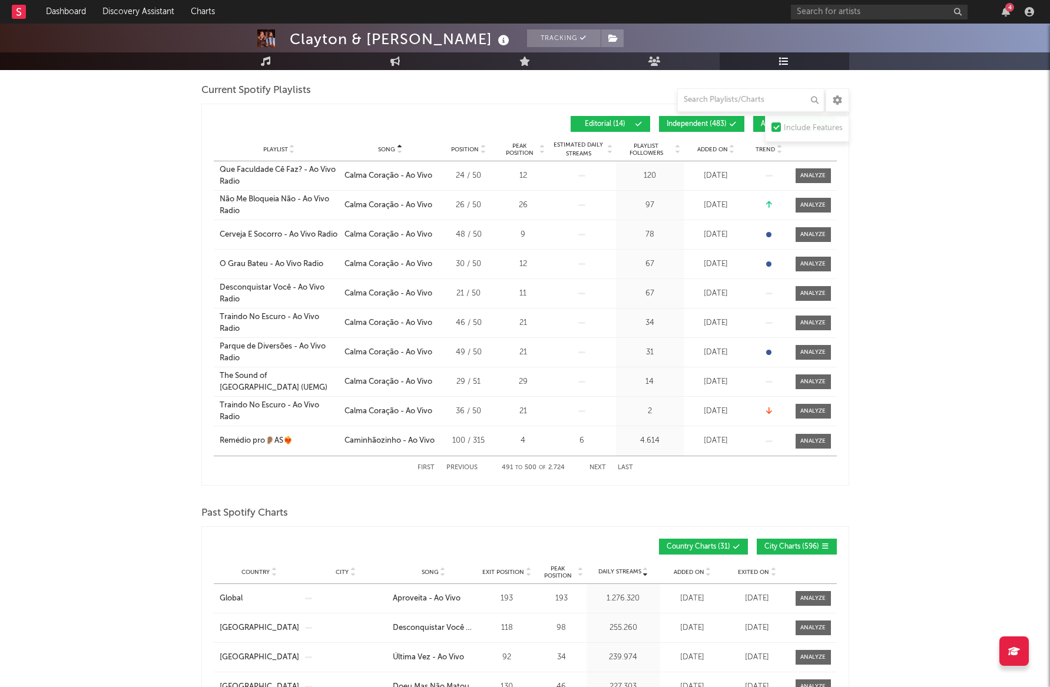
click at [599, 466] on button "Next" at bounding box center [598, 468] width 16 height 6
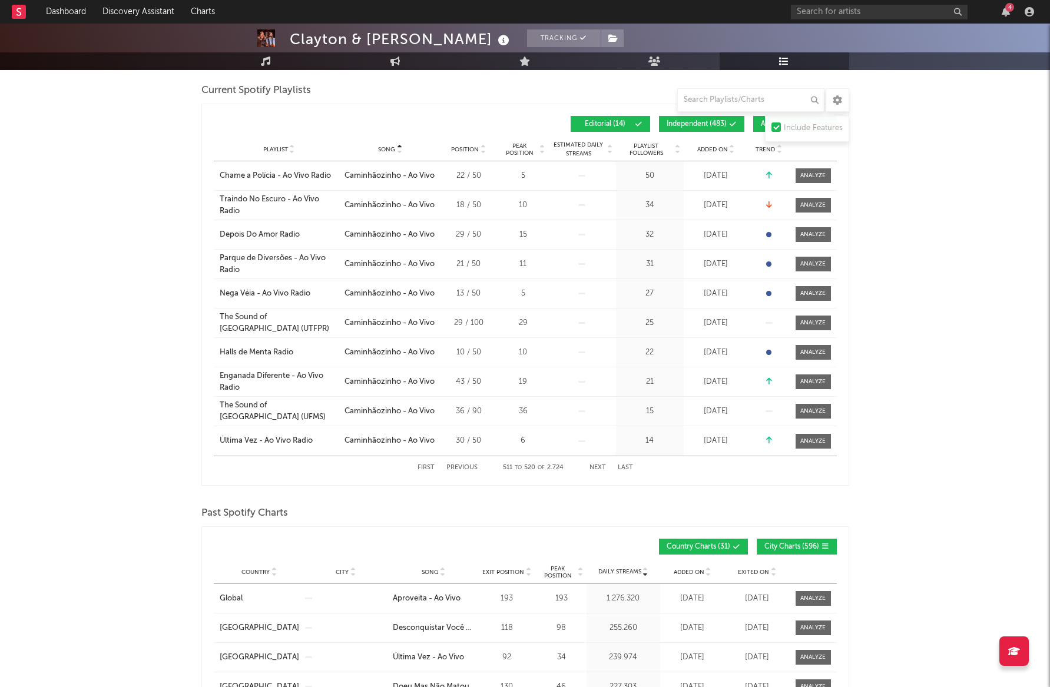
click at [599, 466] on button "Next" at bounding box center [598, 468] width 16 height 6
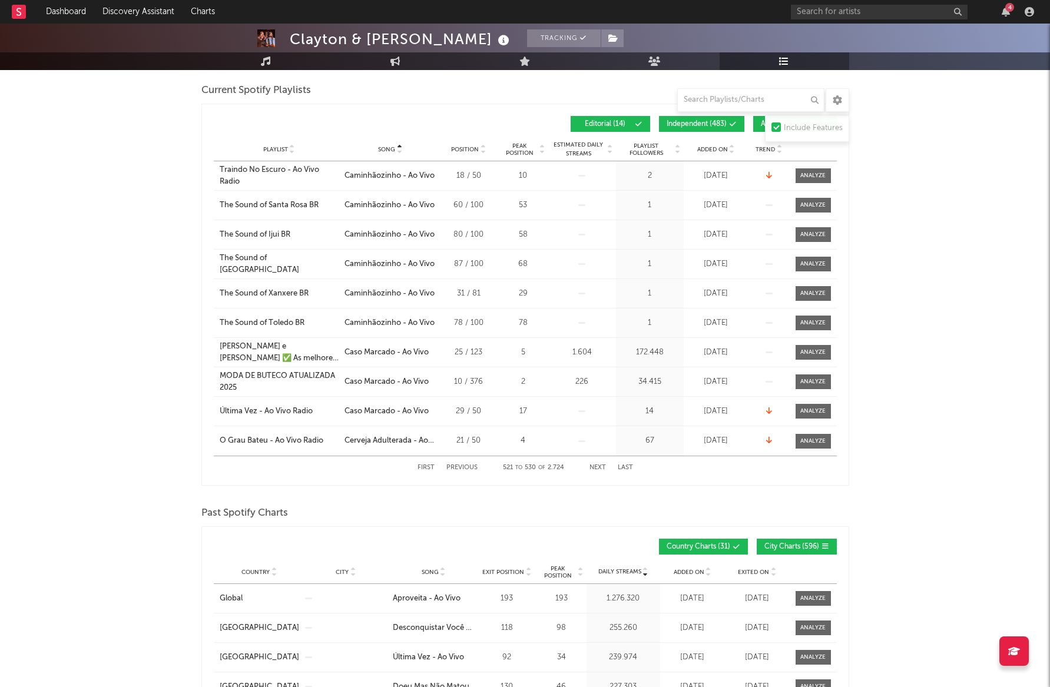
click at [599, 466] on button "Next" at bounding box center [598, 468] width 16 height 6
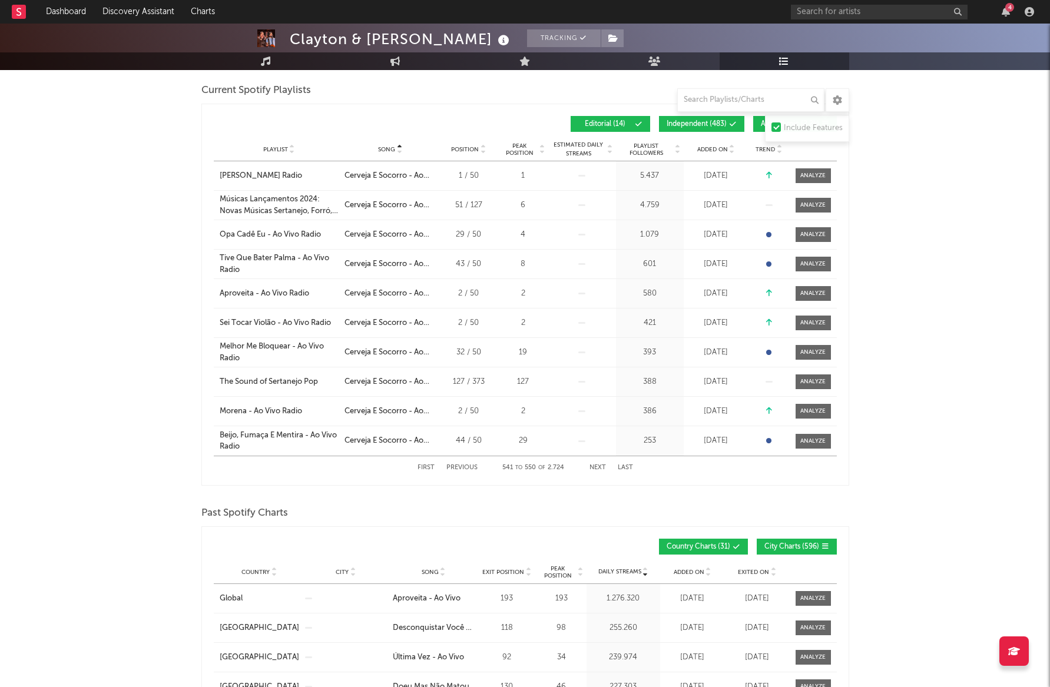
click at [599, 466] on button "Next" at bounding box center [598, 468] width 16 height 6
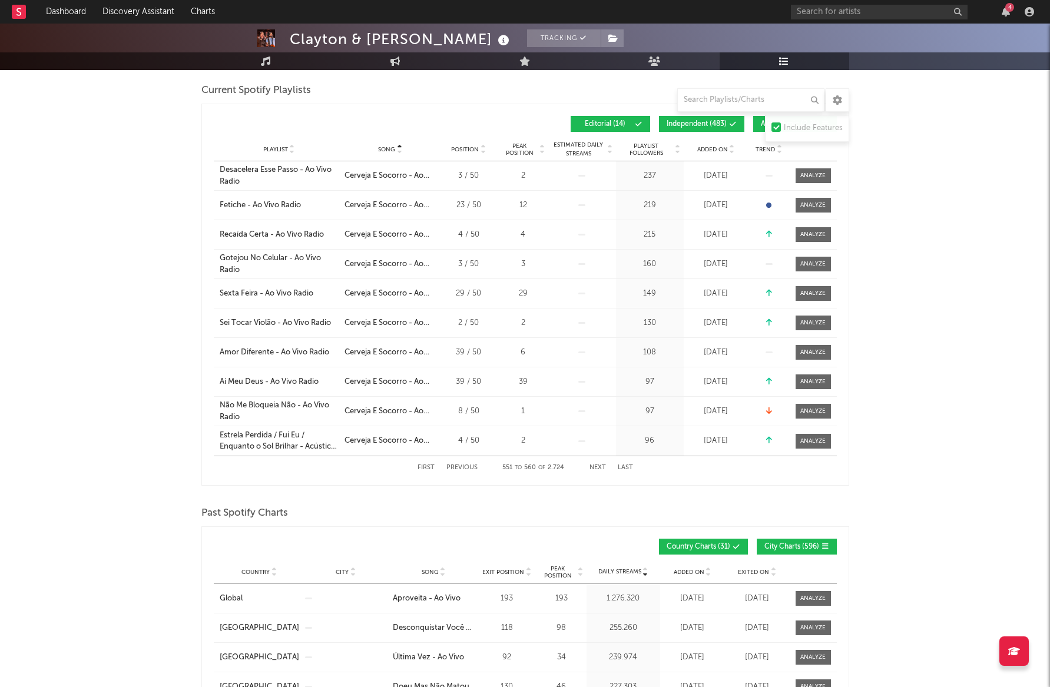
click at [599, 466] on button "Next" at bounding box center [598, 468] width 16 height 6
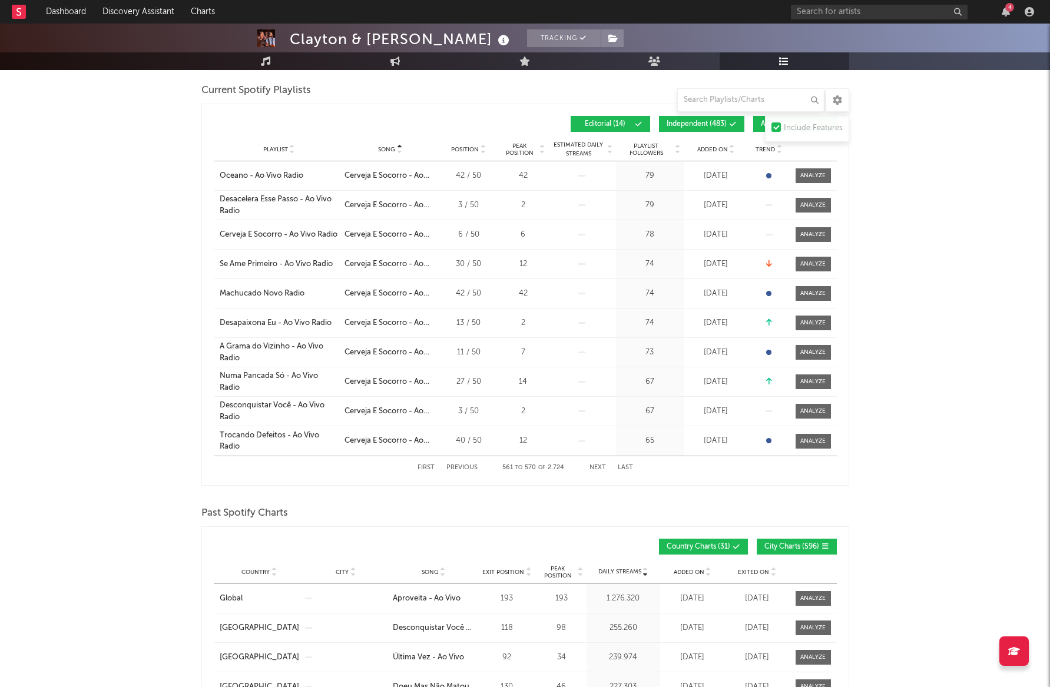
click at [599, 466] on button "Next" at bounding box center [598, 468] width 16 height 6
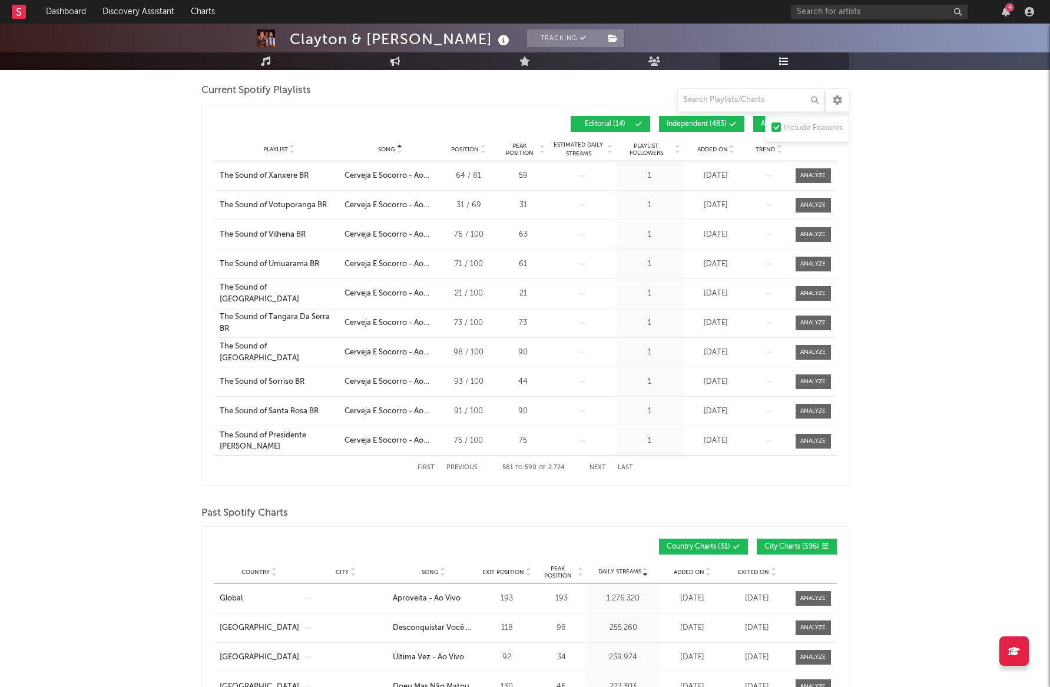
click at [599, 466] on button "Next" at bounding box center [598, 468] width 16 height 6
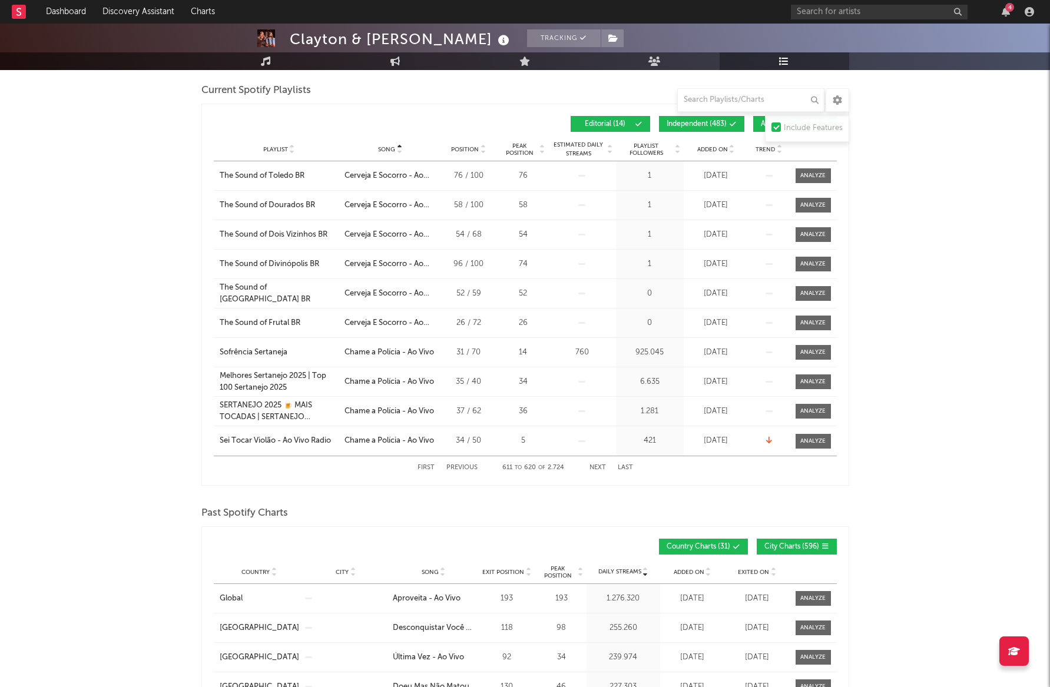
click at [595, 466] on button "Next" at bounding box center [598, 468] width 16 height 6
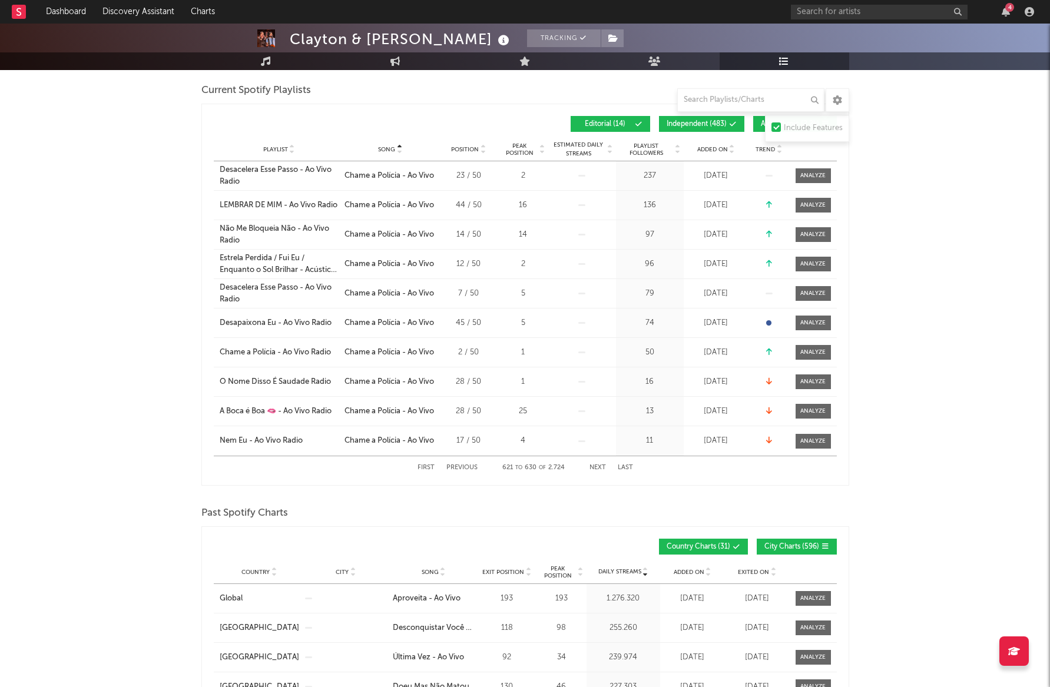
click at [595, 466] on button "Next" at bounding box center [598, 468] width 16 height 6
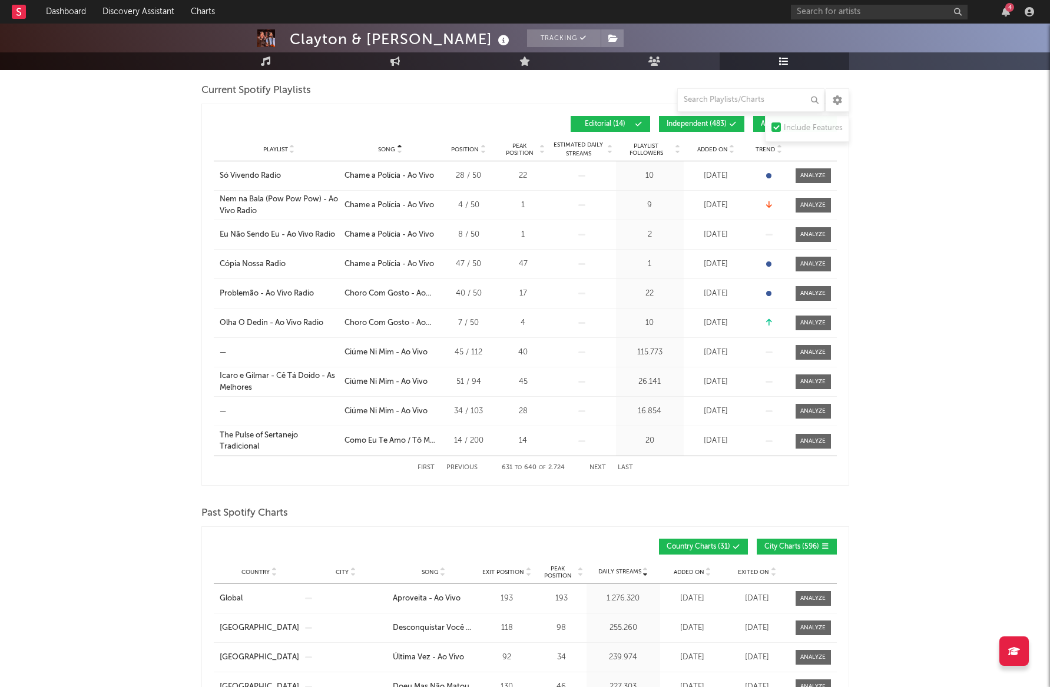
click at [595, 466] on button "Next" at bounding box center [598, 468] width 16 height 6
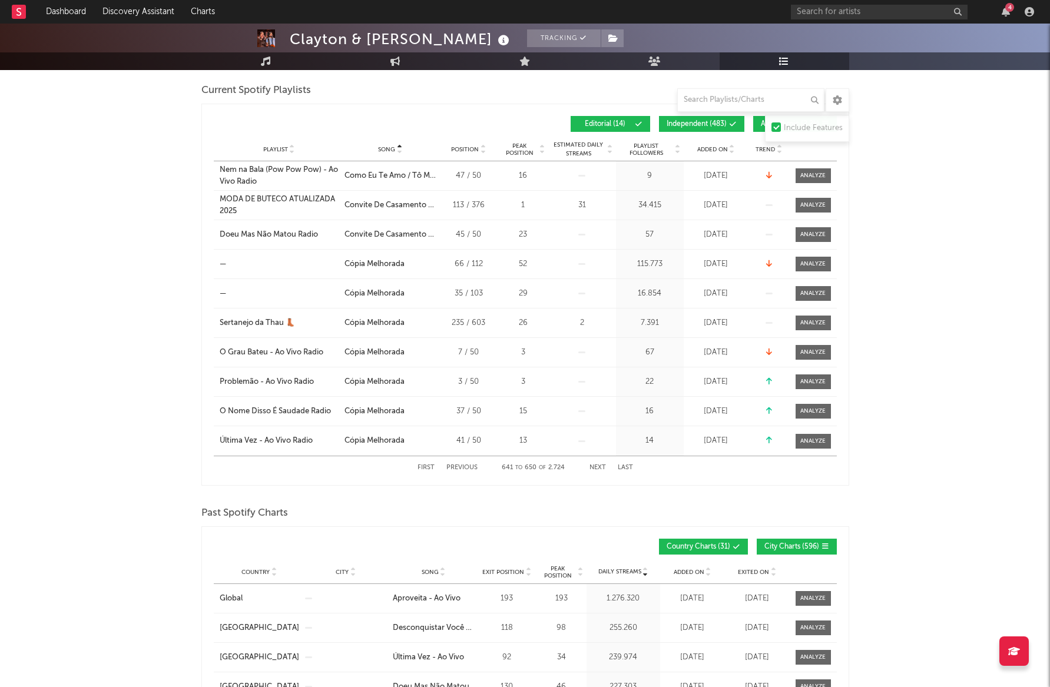
click at [595, 466] on button "Next" at bounding box center [598, 468] width 16 height 6
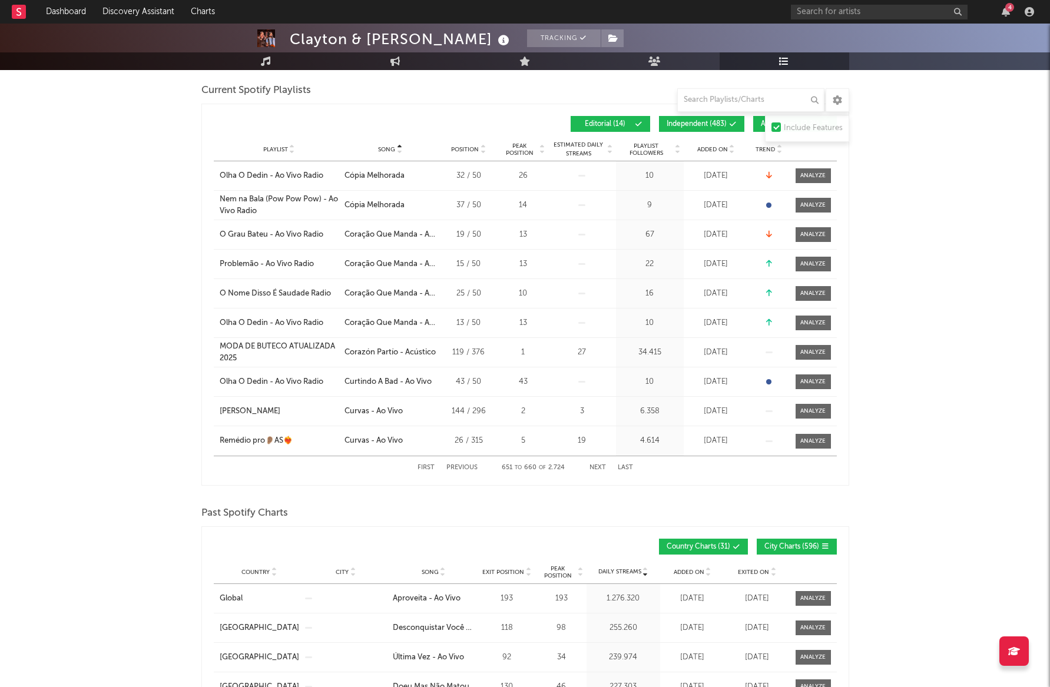
click at [595, 466] on button "Next" at bounding box center [598, 468] width 16 height 6
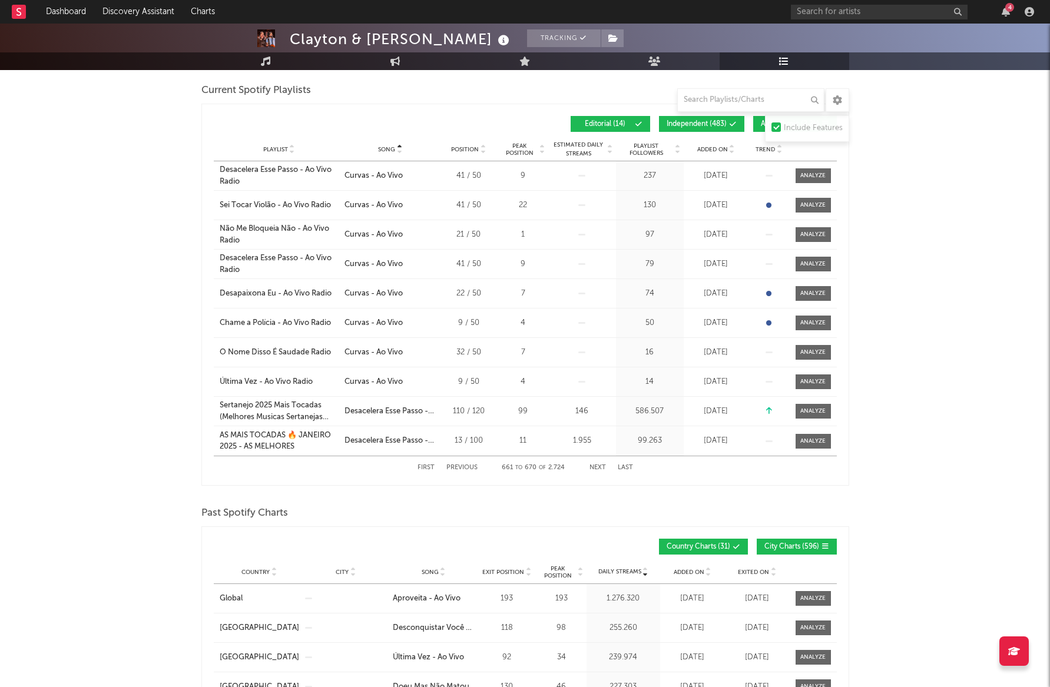
click at [595, 466] on button "Next" at bounding box center [598, 468] width 16 height 6
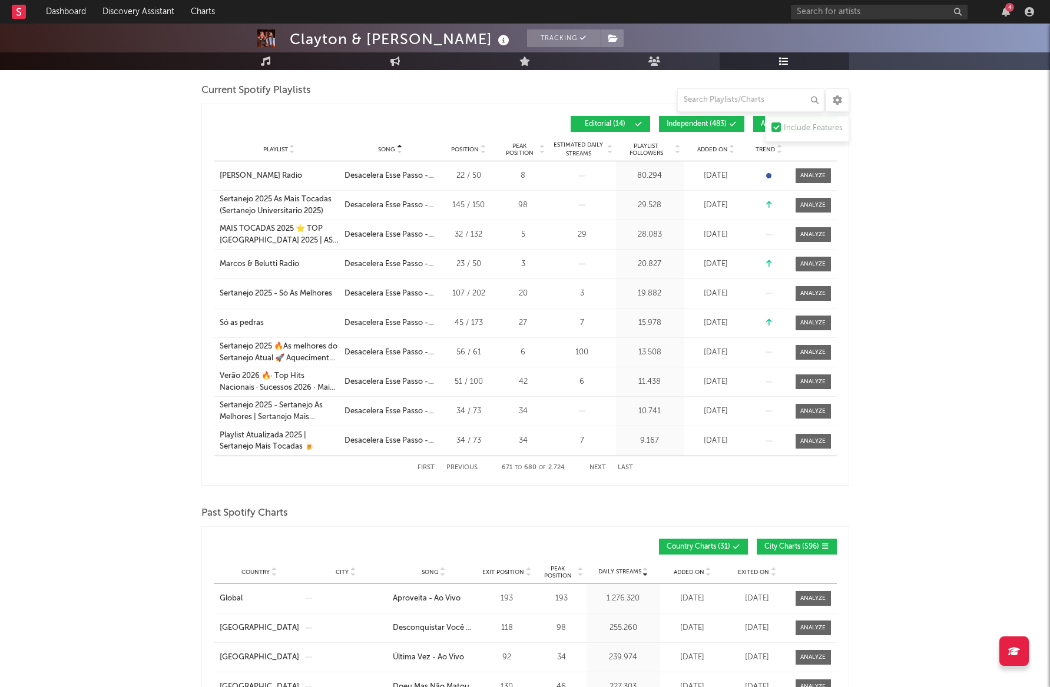
click at [595, 466] on button "Next" at bounding box center [598, 468] width 16 height 6
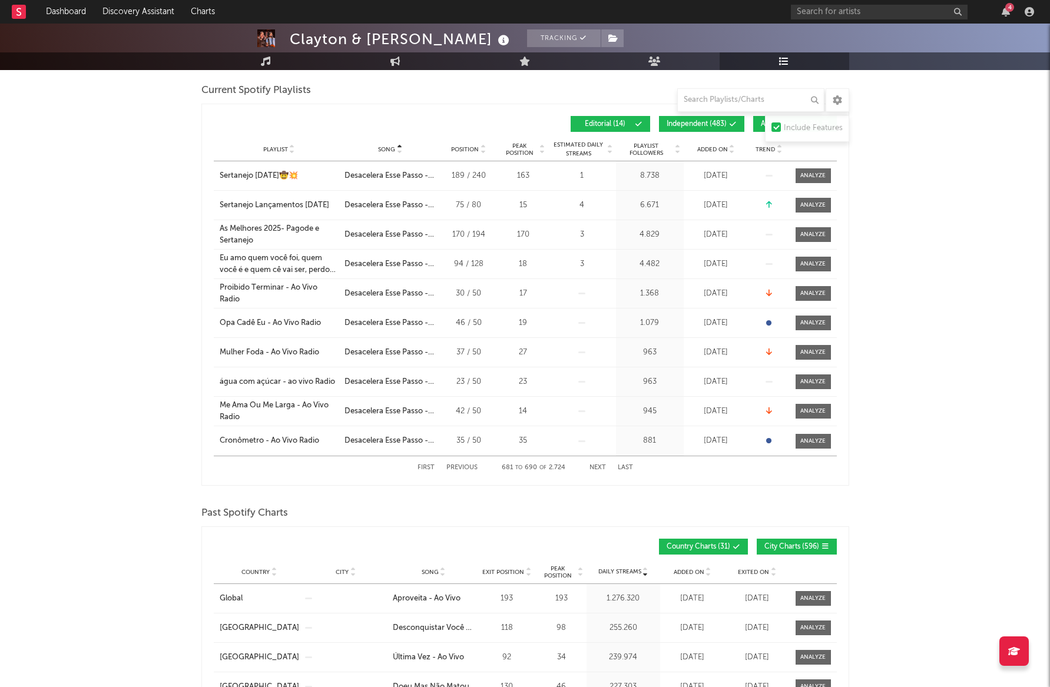
click at [595, 466] on button "Next" at bounding box center [598, 468] width 16 height 6
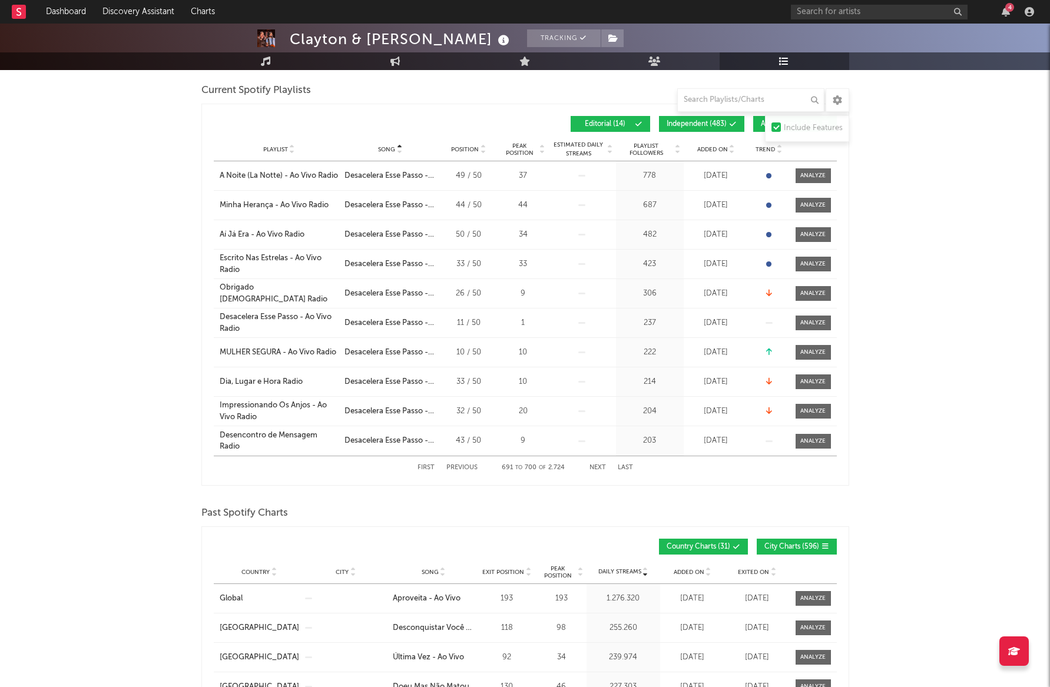
click at [595, 466] on button "Next" at bounding box center [598, 468] width 16 height 6
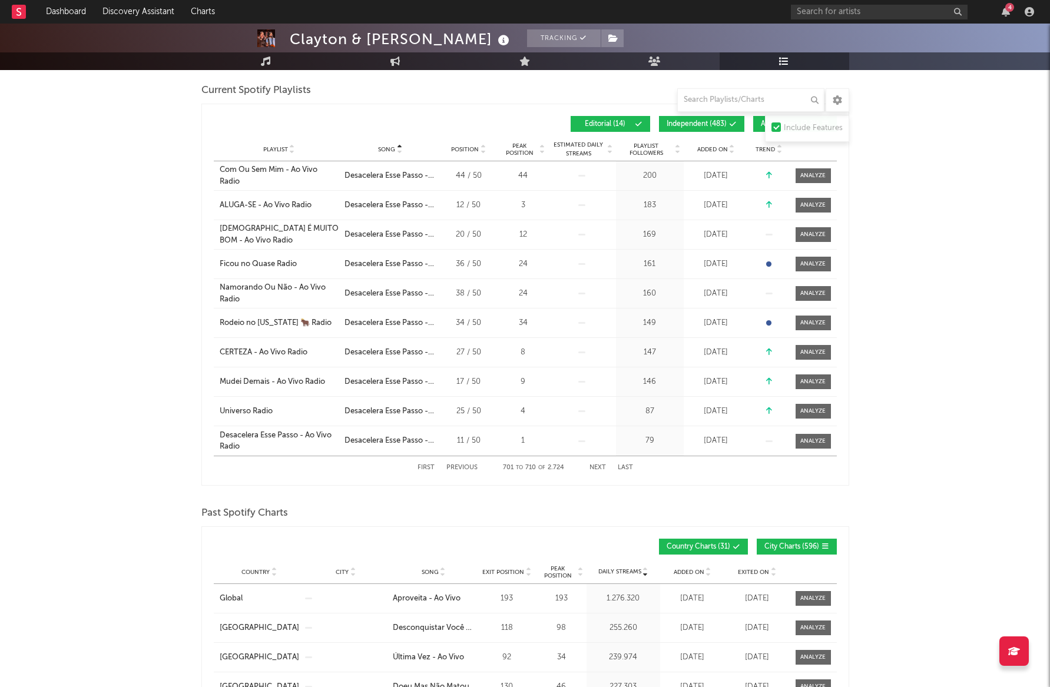
click at [595, 466] on button "Next" at bounding box center [598, 468] width 16 height 6
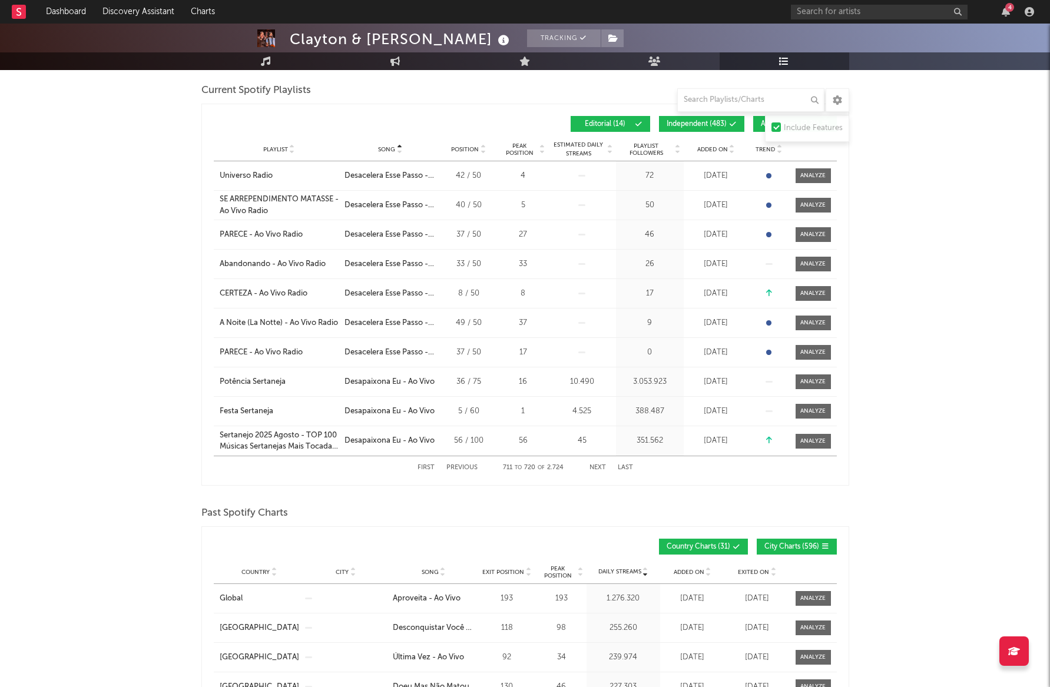
click at [595, 466] on button "Next" at bounding box center [598, 468] width 16 height 6
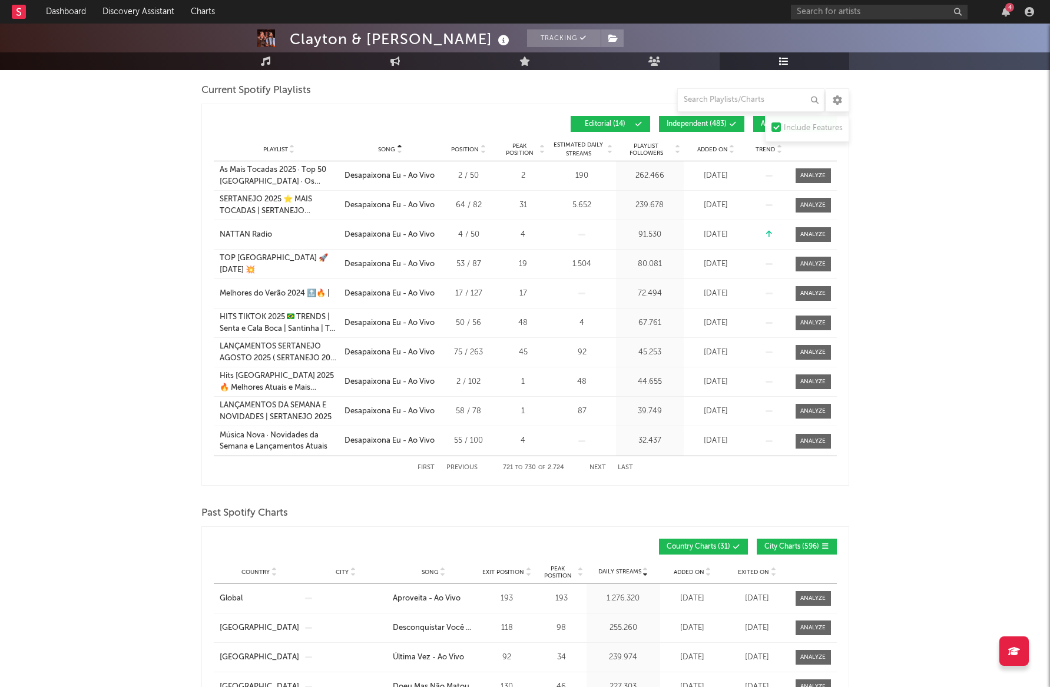
click at [597, 465] on button "Next" at bounding box center [598, 468] width 16 height 6
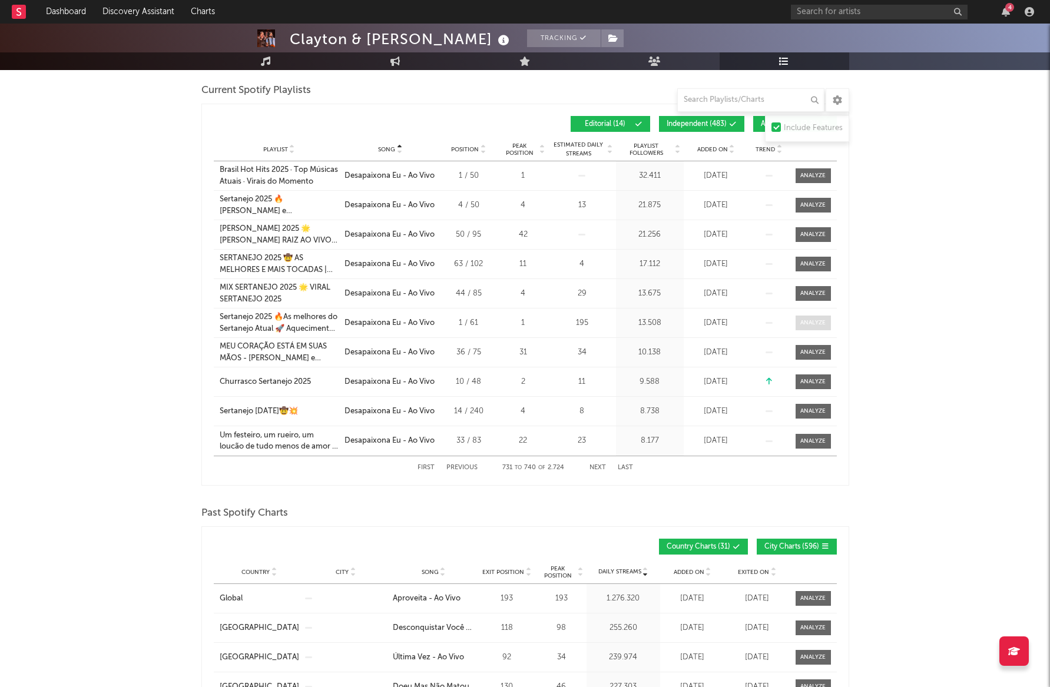
click at [816, 316] on span at bounding box center [813, 323] width 35 height 15
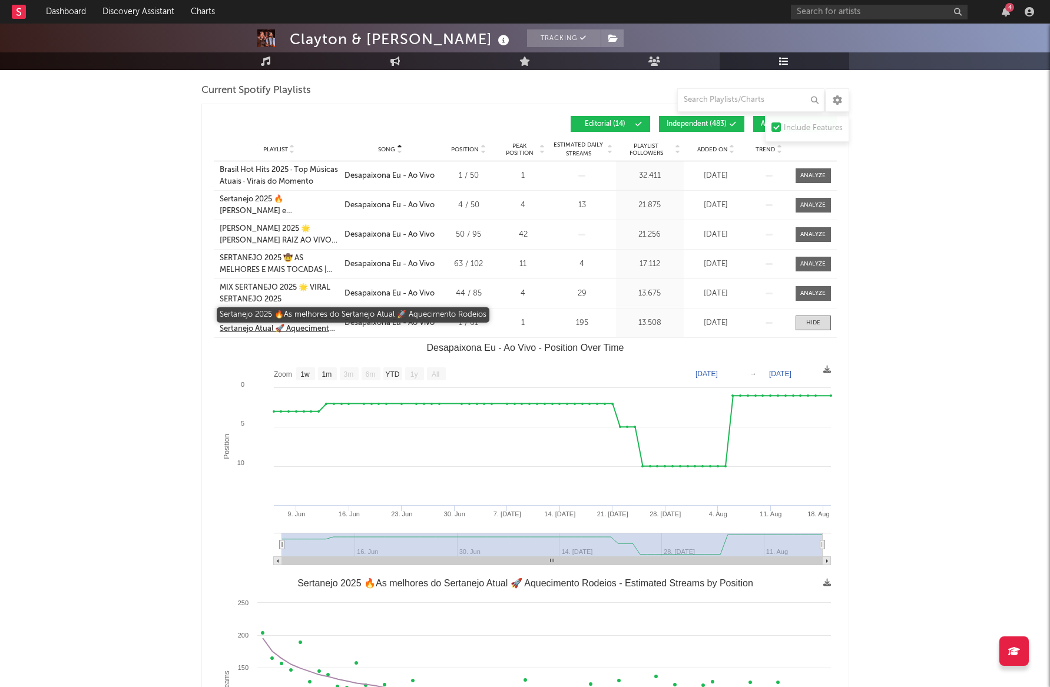
click at [290, 313] on div "Sertanejo 2025 🔥As melhores do Sertanejo Atual 🚀 Aquecimento Rodeios" at bounding box center [279, 323] width 119 height 23
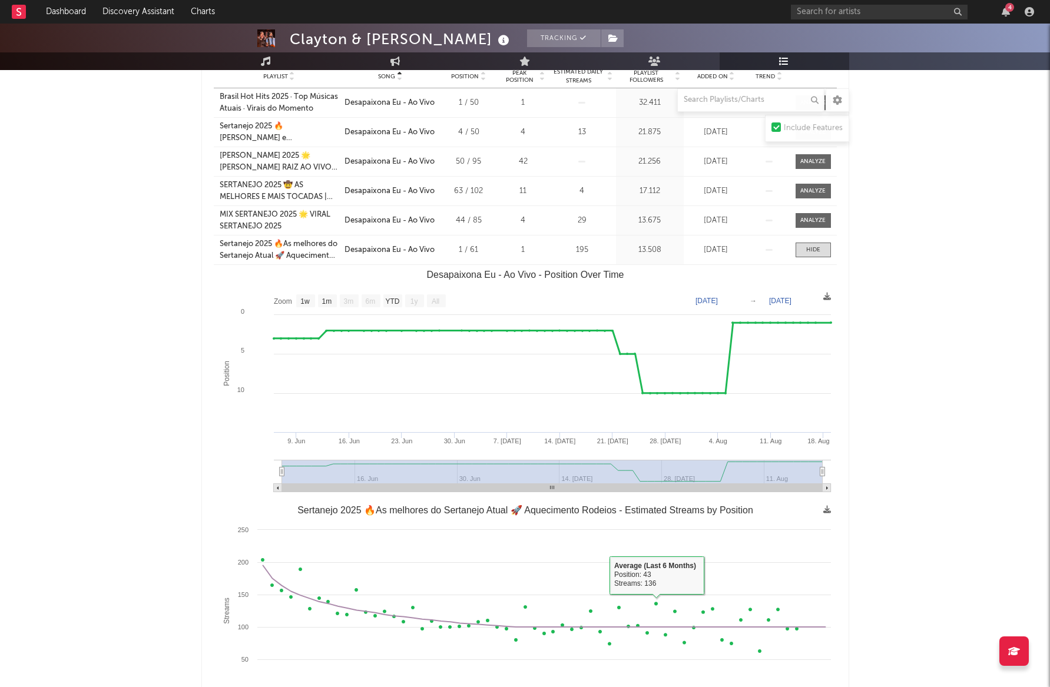
scroll to position [648, 0]
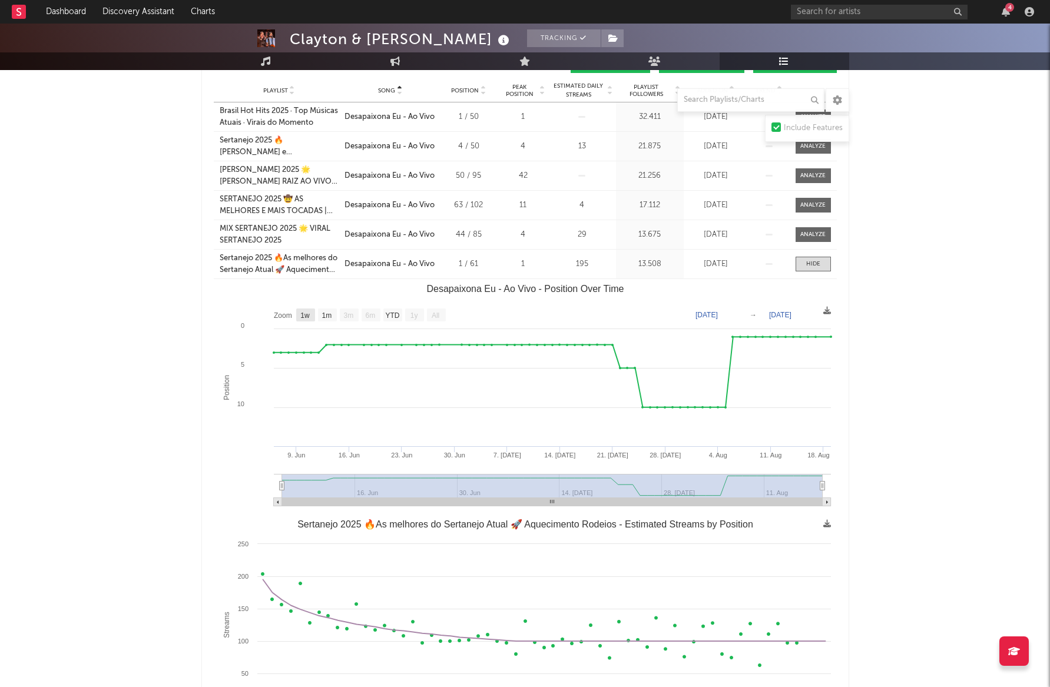
click at [304, 312] on text "1w" at bounding box center [304, 316] width 9 height 8
select select "1w"
type input "[DATE]"
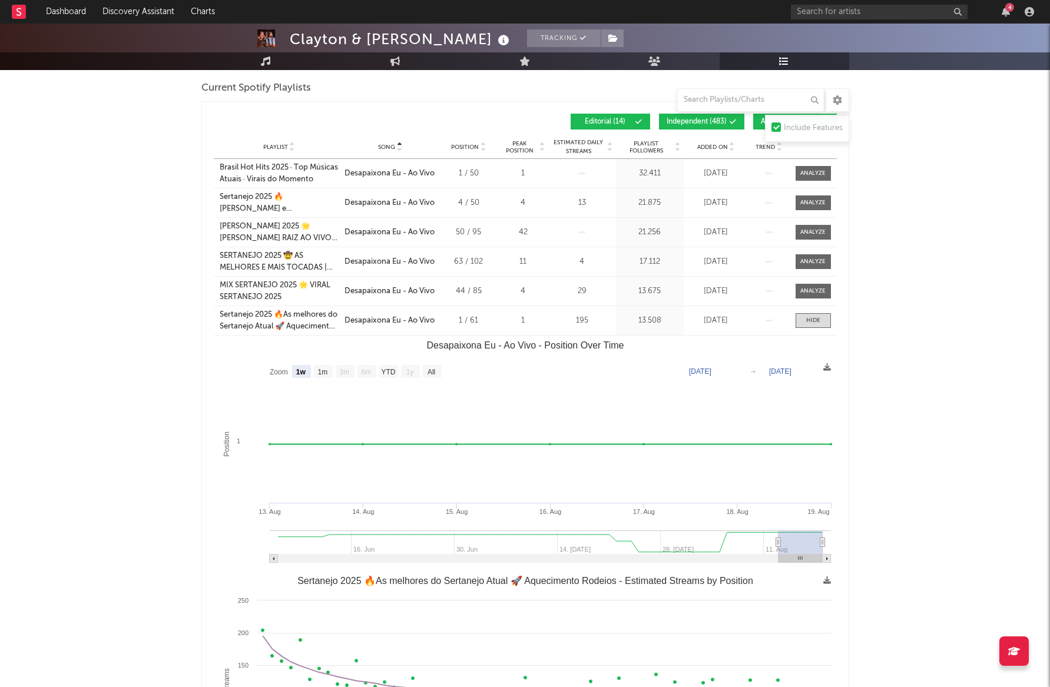
scroll to position [589, 0]
